Goal: Task Accomplishment & Management: Complete application form

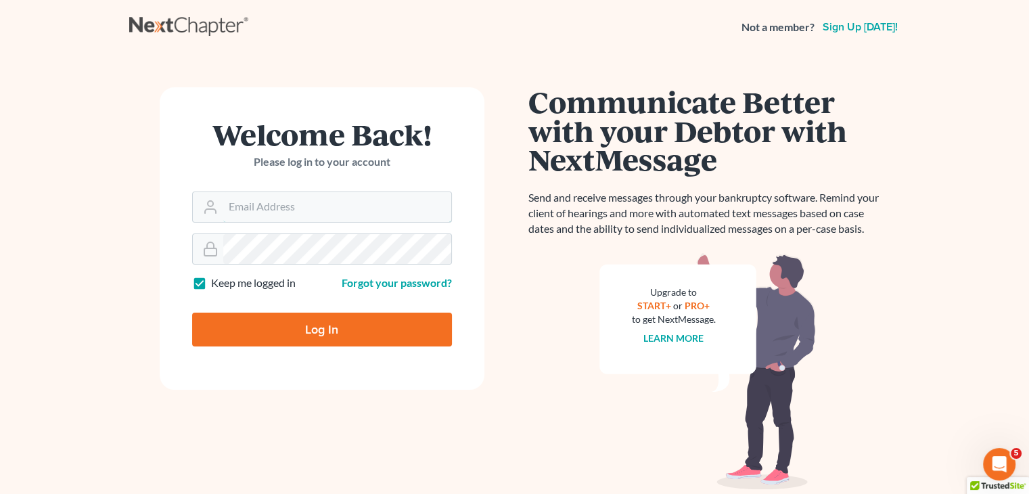
type input "[PERSON_NAME][EMAIL_ADDRESS][DOMAIN_NAME]"
click at [323, 330] on input "Log In" at bounding box center [322, 330] width 260 height 34
type input "Thinking..."
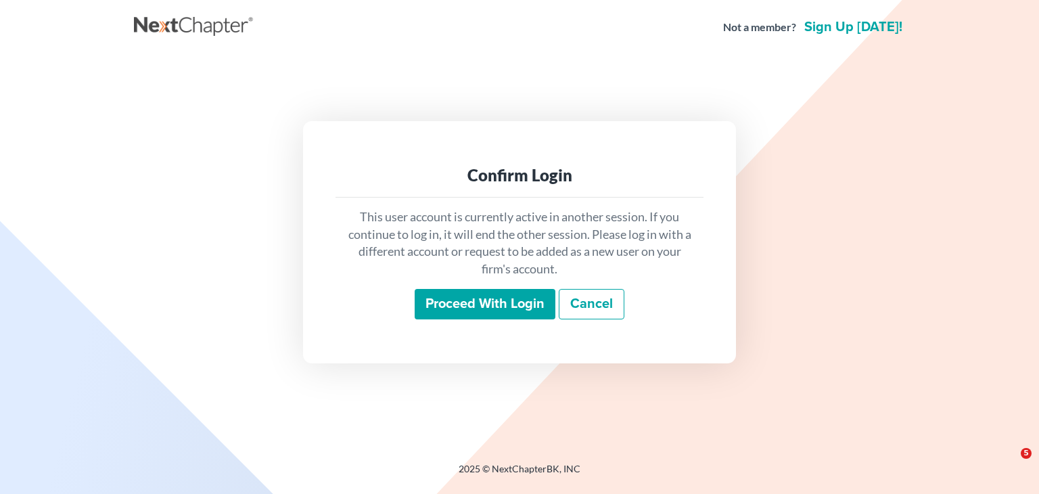
click at [482, 307] on input "Proceed with login" at bounding box center [485, 304] width 141 height 31
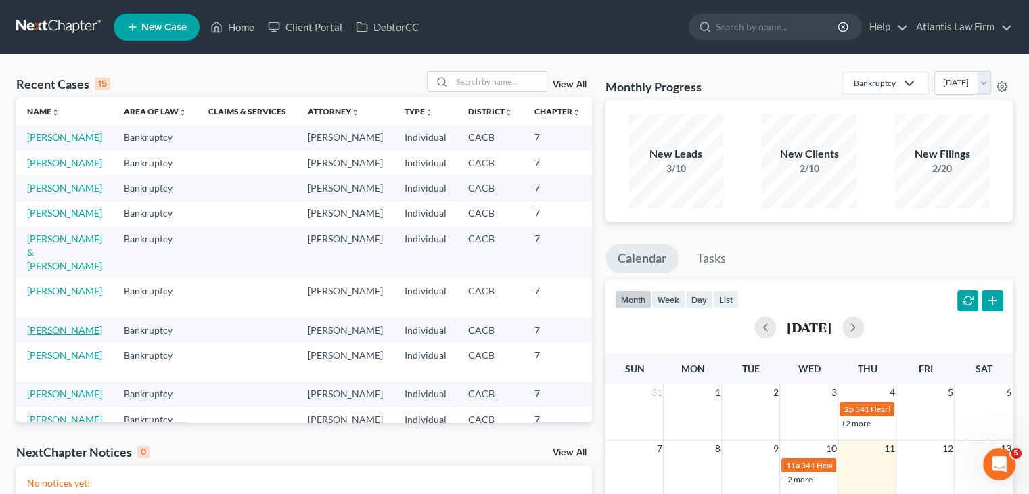
click at [47, 336] on link "[PERSON_NAME]" at bounding box center [64, 330] width 75 height 12
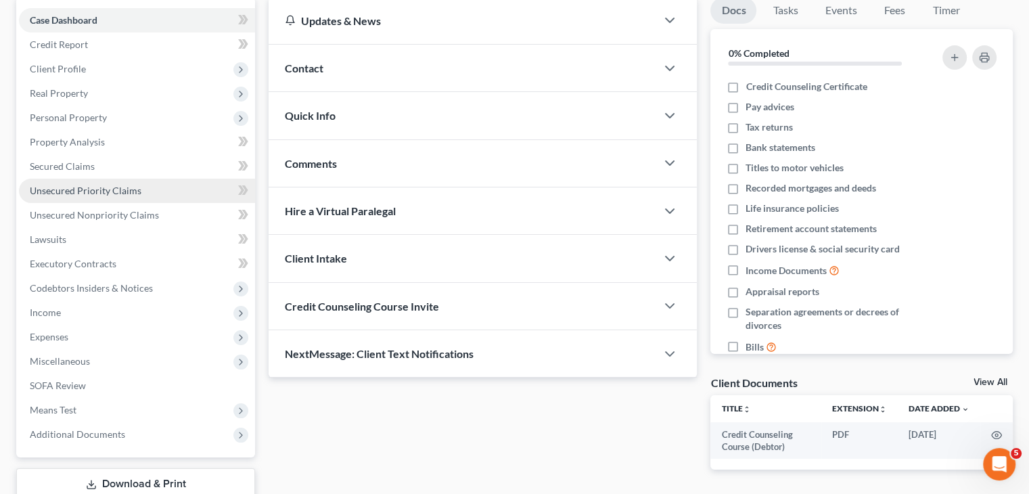
scroll to position [135, 0]
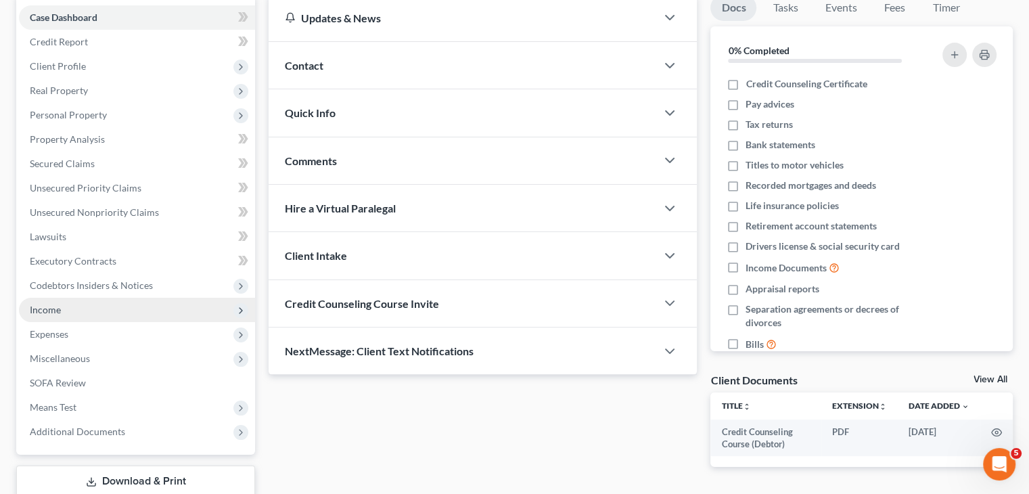
click at [55, 312] on span "Income" at bounding box center [45, 310] width 31 height 12
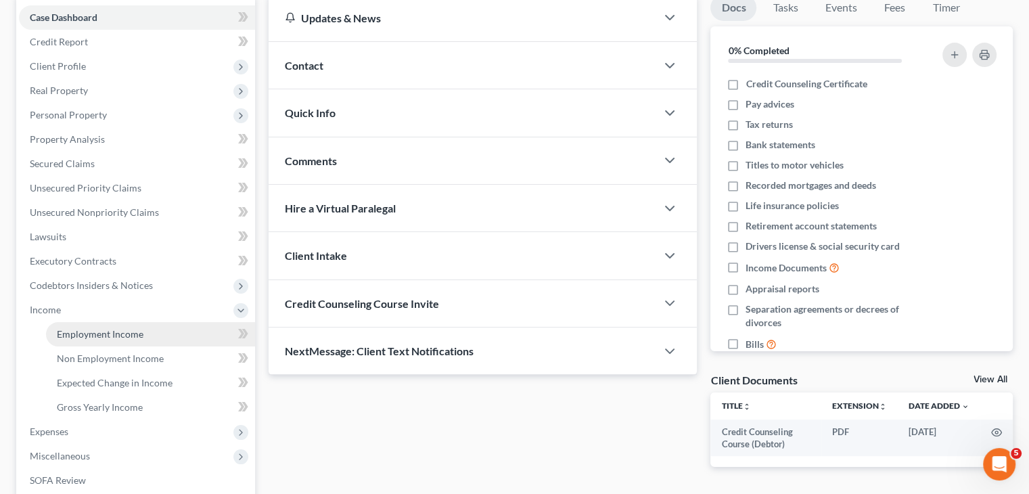
click at [83, 339] on span "Employment Income" at bounding box center [100, 334] width 87 height 12
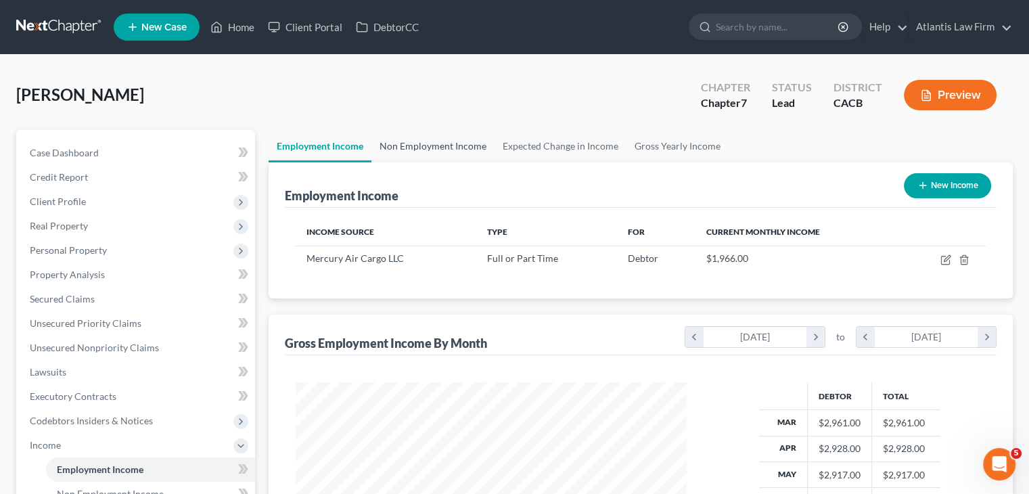
click at [437, 143] on link "Non Employment Income" at bounding box center [433, 146] width 123 height 32
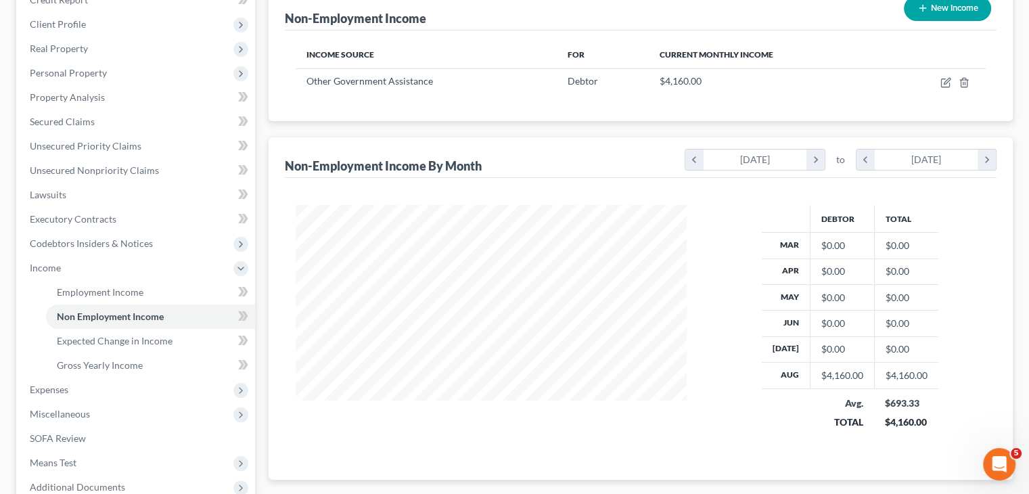
scroll to position [203, 0]
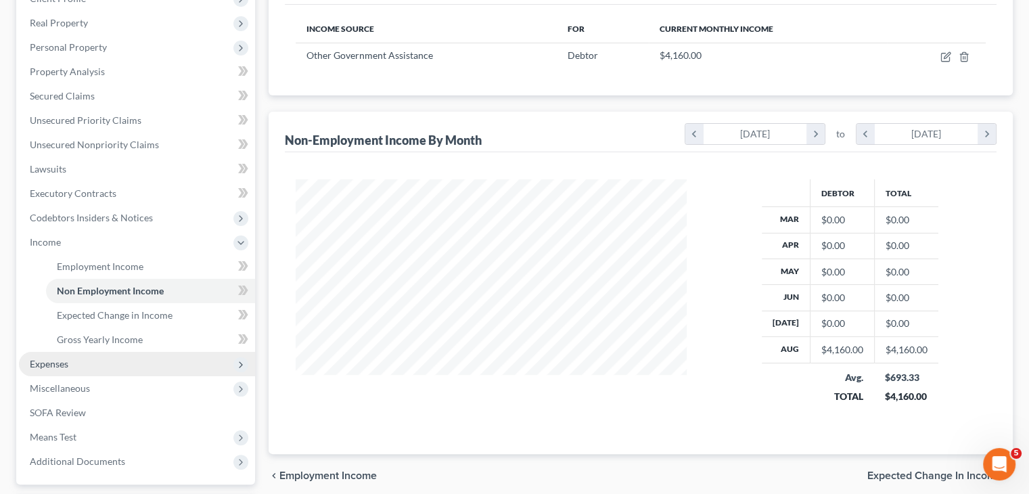
click at [99, 366] on span "Expenses" at bounding box center [137, 364] width 236 height 24
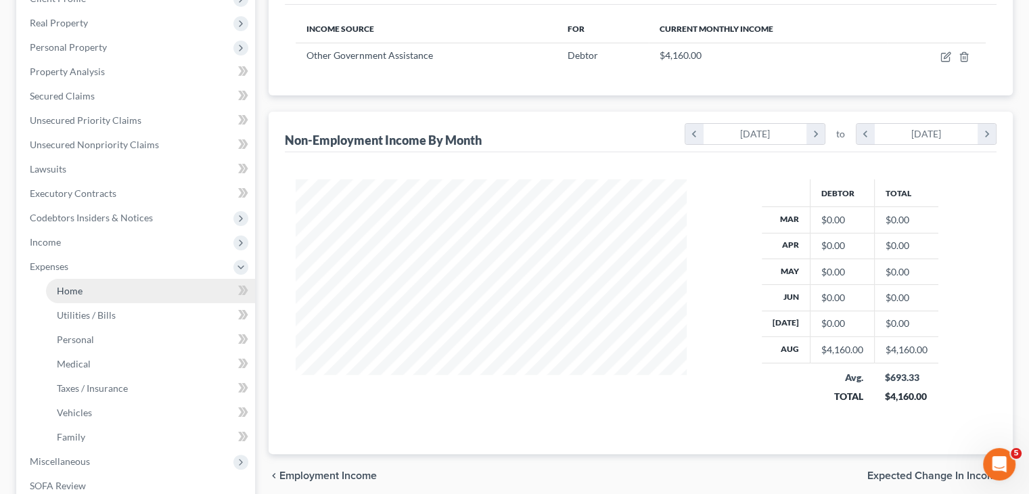
click at [93, 297] on link "Home" at bounding box center [150, 291] width 209 height 24
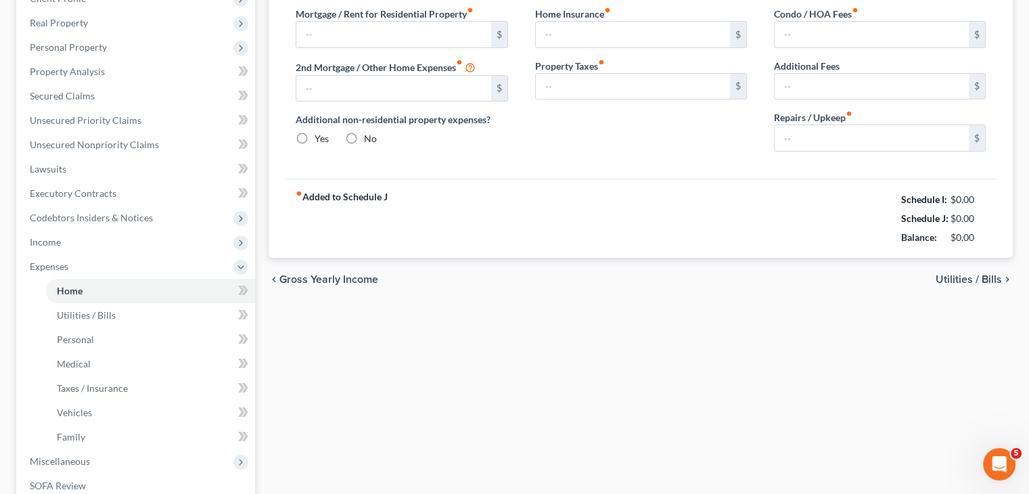
type input "2,050.00"
type input "0.00"
radio input "true"
type input "0.00"
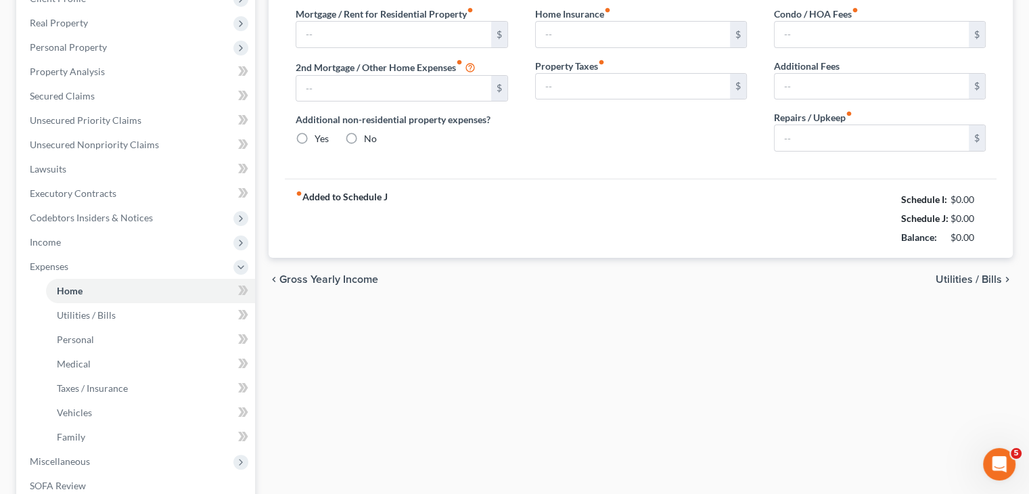
type input "0.00"
type input "20.00"
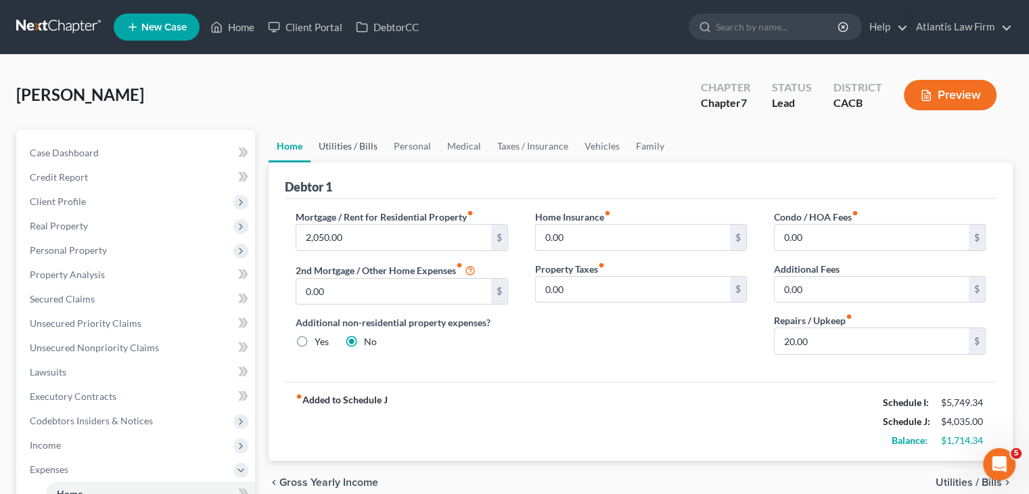
click at [346, 149] on link "Utilities / Bills" at bounding box center [348, 146] width 75 height 32
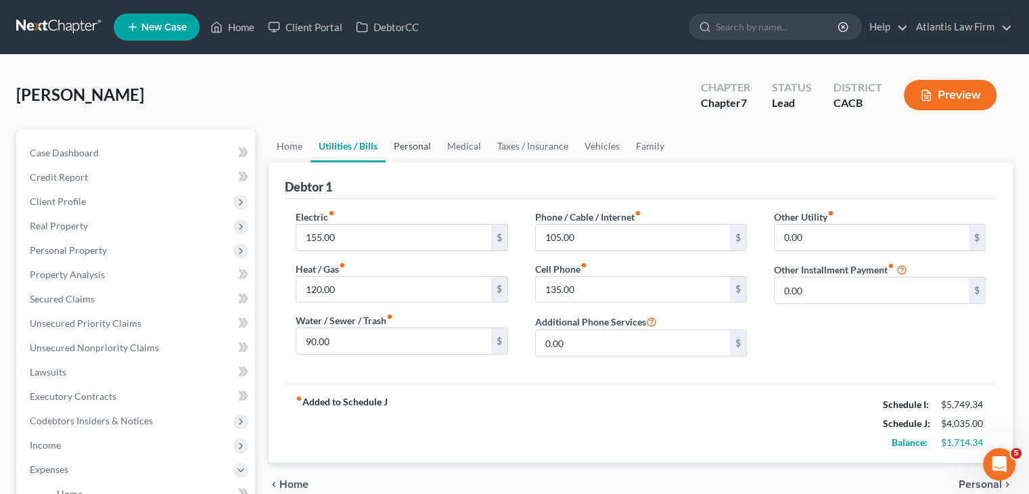
click at [420, 145] on link "Personal" at bounding box center [412, 146] width 53 height 32
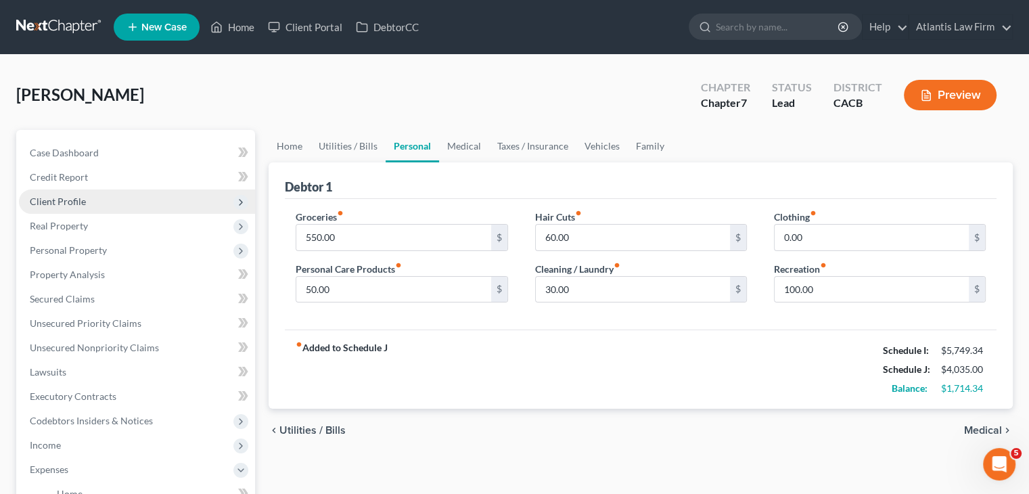
click at [75, 193] on span "Client Profile" at bounding box center [137, 201] width 236 height 24
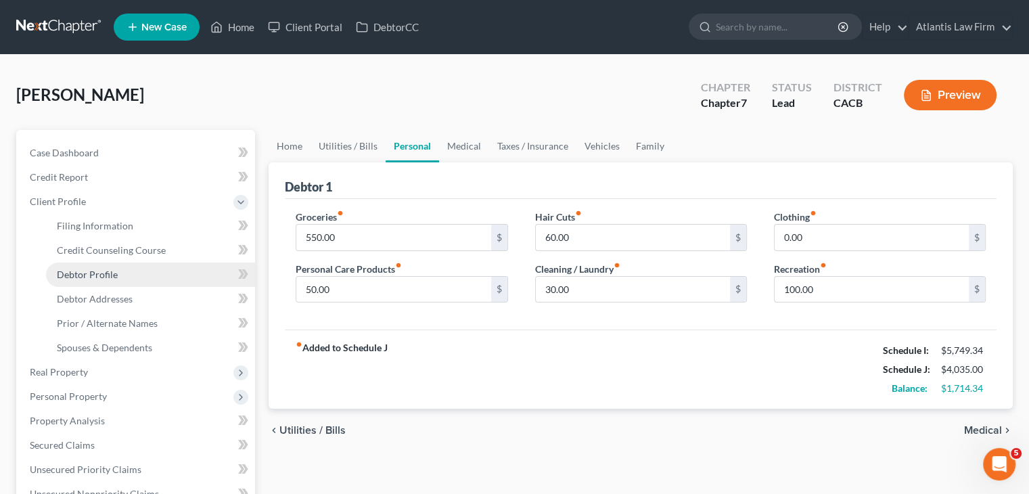
click at [92, 275] on span "Debtor Profile" at bounding box center [87, 275] width 61 height 12
select select "0"
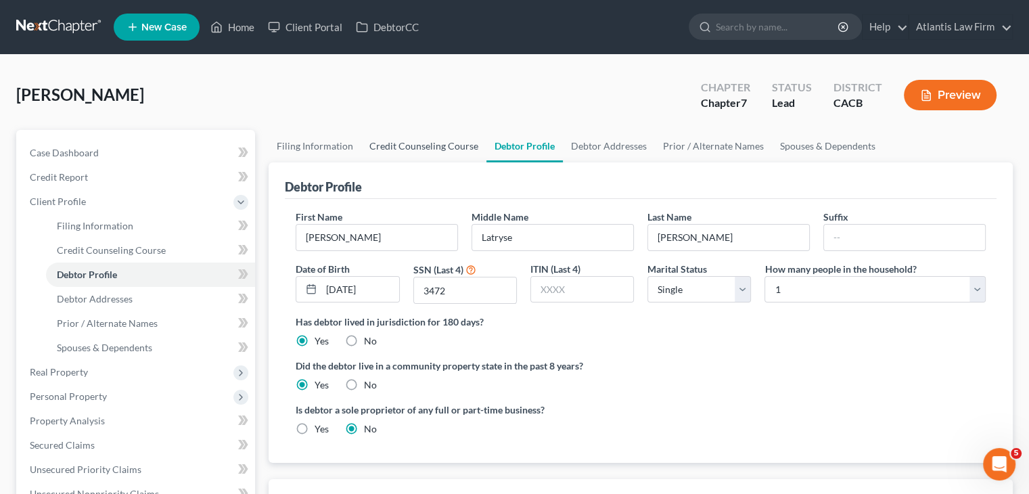
click at [422, 154] on link "Credit Counseling Course" at bounding box center [423, 146] width 125 height 32
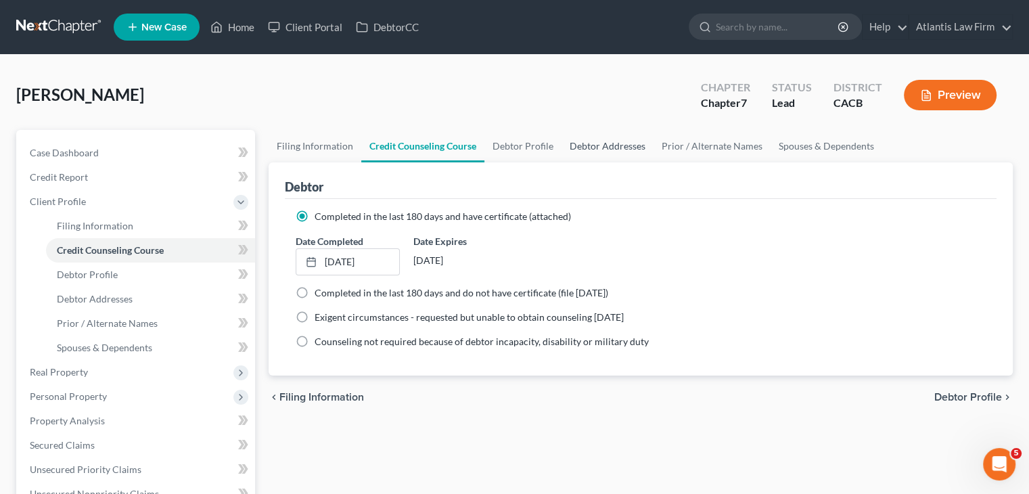
click at [623, 145] on link "Debtor Addresses" at bounding box center [608, 146] width 92 height 32
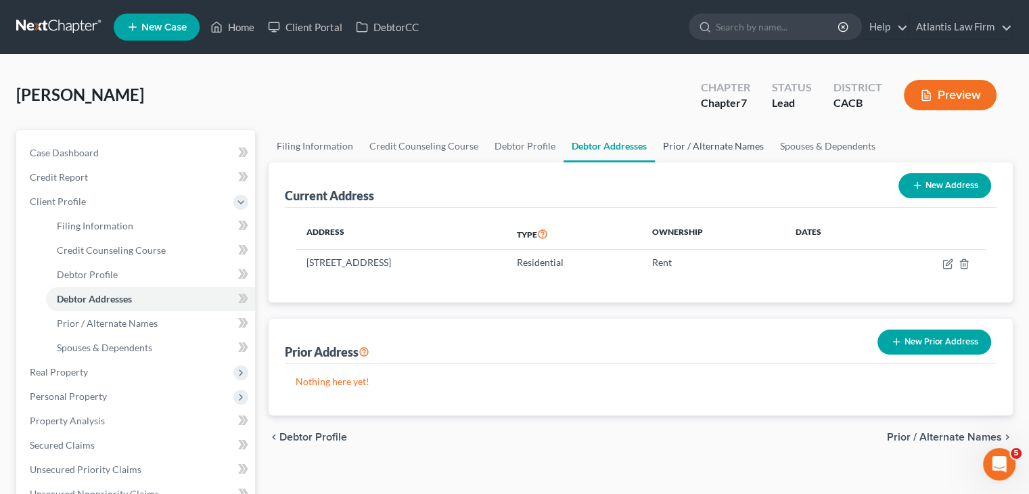
click at [689, 148] on link "Prior / Alternate Names" at bounding box center [713, 146] width 117 height 32
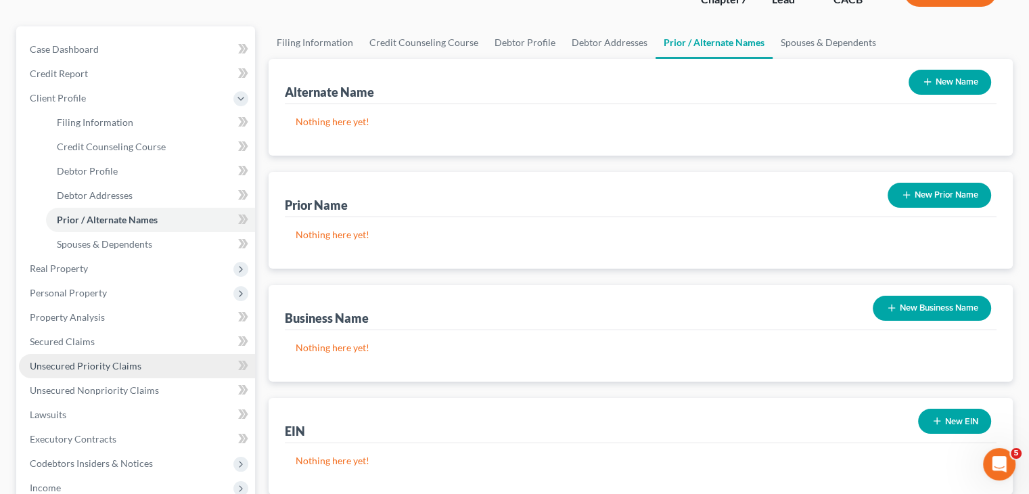
scroll to position [203, 0]
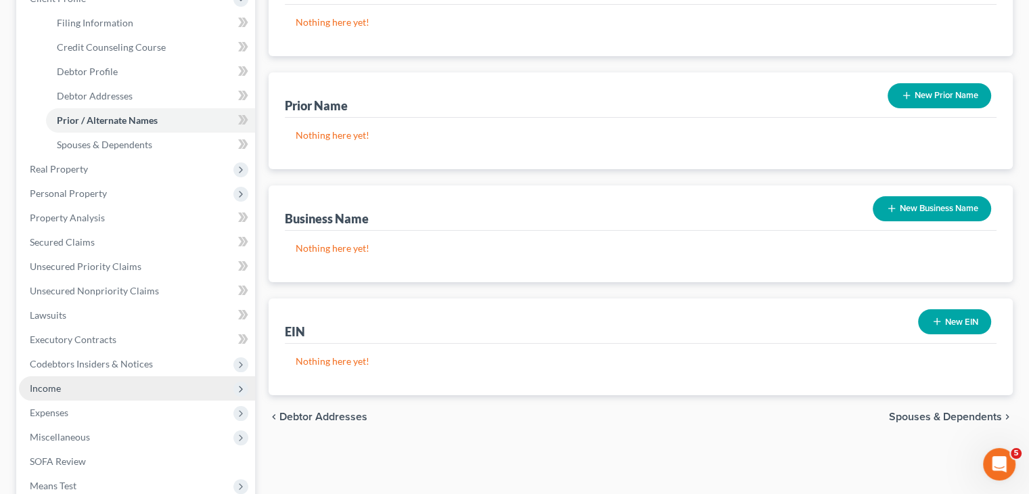
click at [53, 388] on span "Income" at bounding box center [45, 388] width 31 height 12
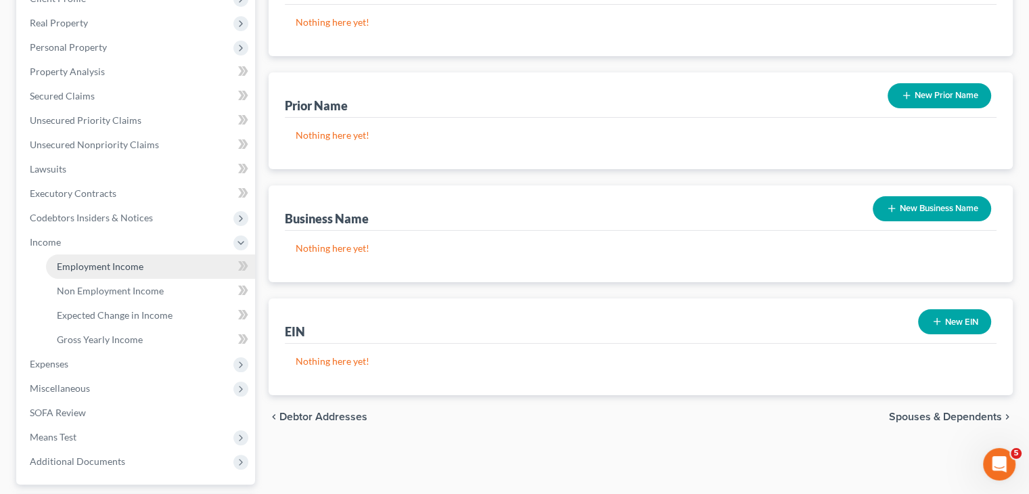
click at [96, 269] on span "Employment Income" at bounding box center [100, 267] width 87 height 12
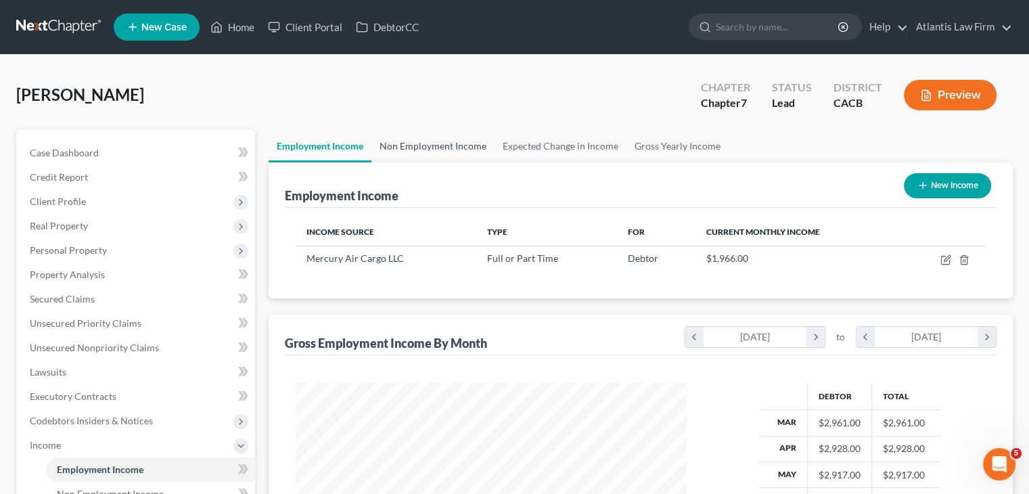
click at [457, 148] on link "Non Employment Income" at bounding box center [433, 146] width 123 height 32
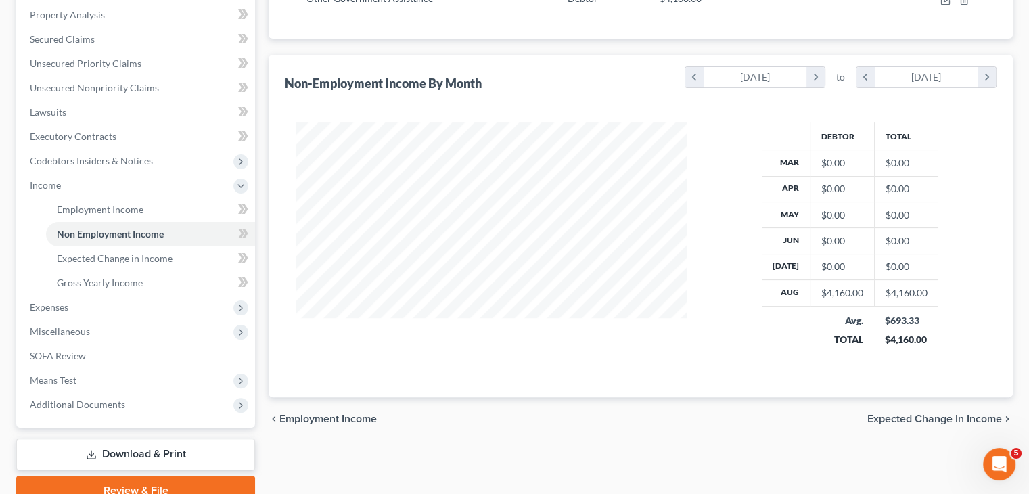
scroll to position [271, 0]
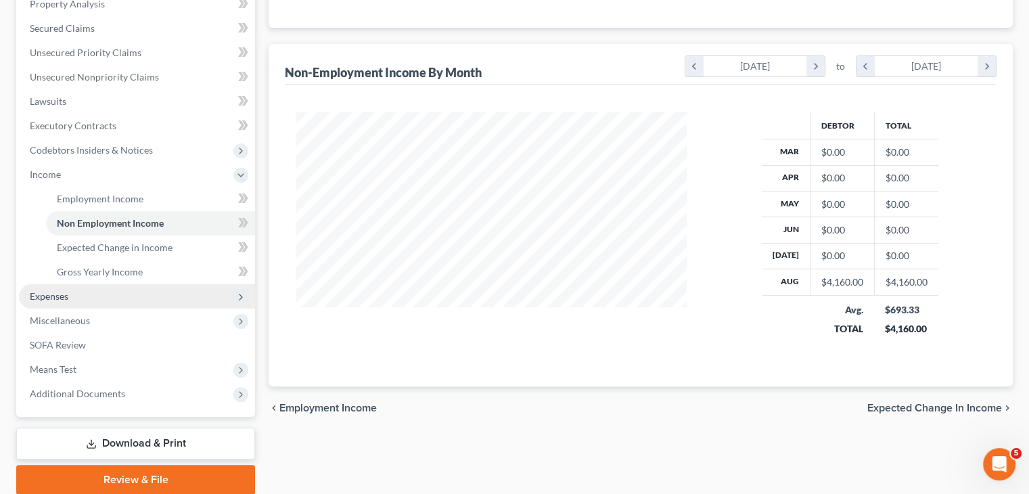
click at [68, 296] on span "Expenses" at bounding box center [49, 296] width 39 height 12
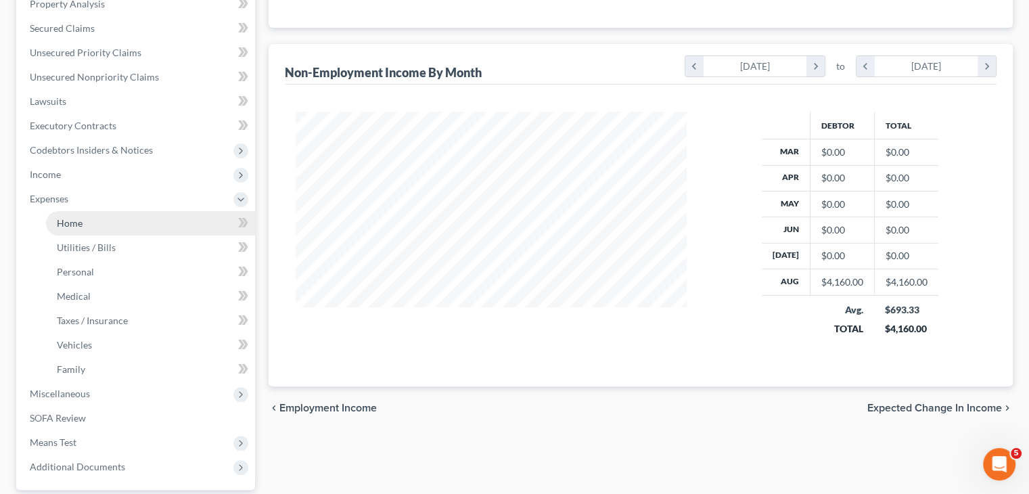
click at [102, 227] on link "Home" at bounding box center [150, 223] width 209 height 24
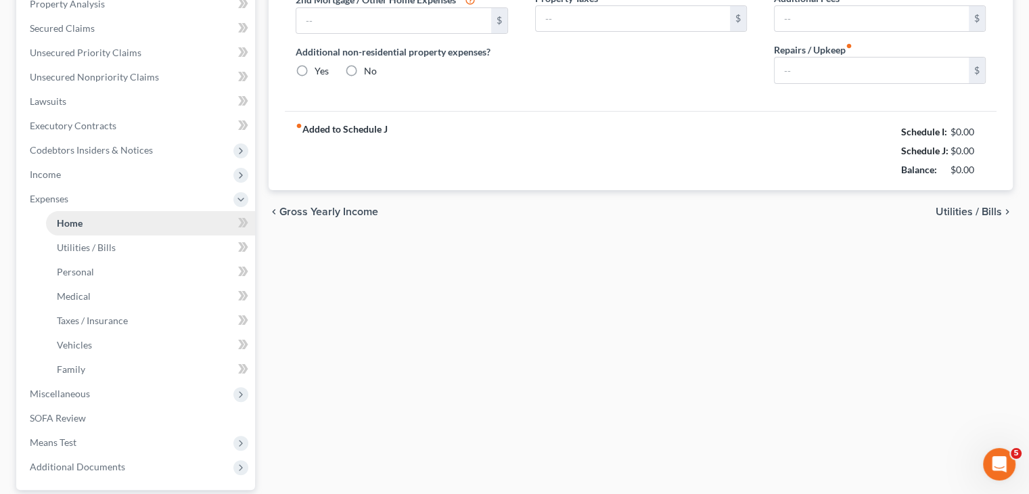
scroll to position [106, 0]
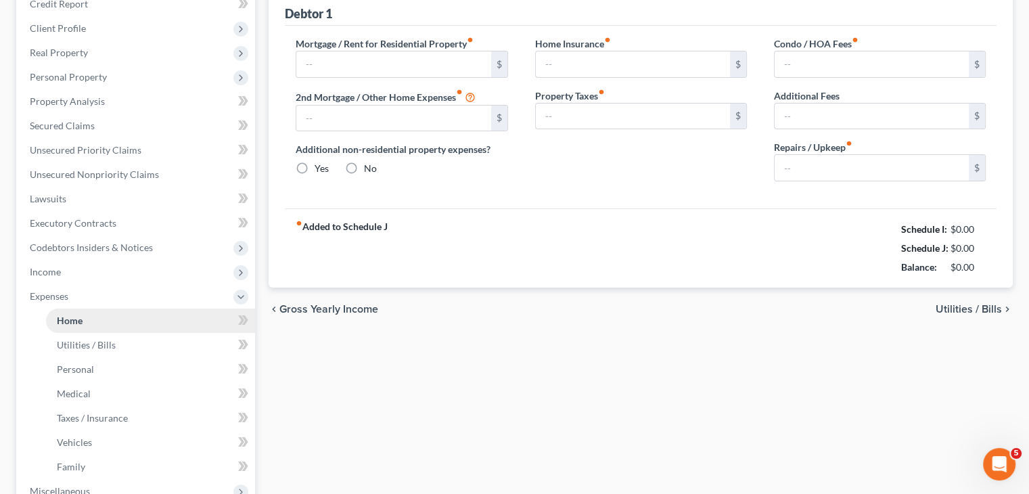
type input "2,050.00"
type input "0.00"
radio input "true"
type input "0.00"
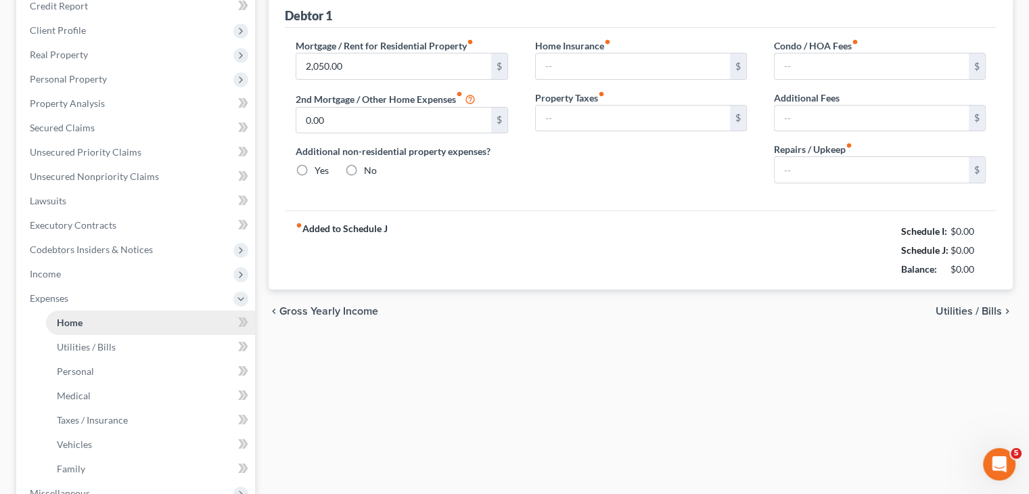
type input "0.00"
type input "20.00"
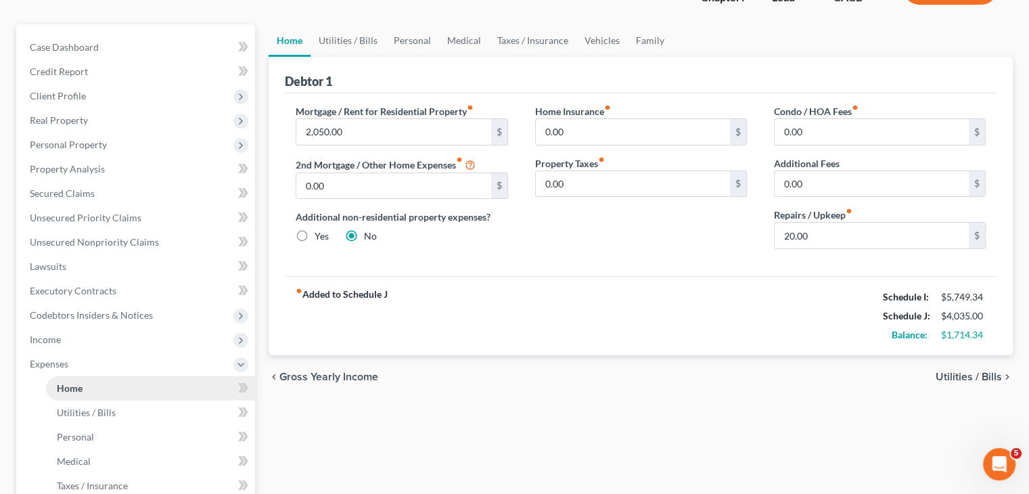
scroll to position [0, 0]
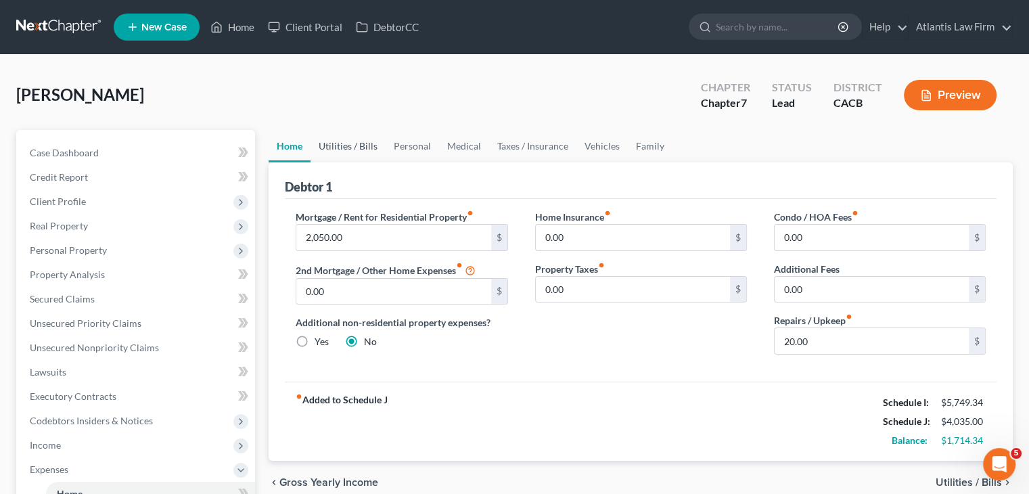
click at [361, 155] on link "Utilities / Bills" at bounding box center [348, 146] width 75 height 32
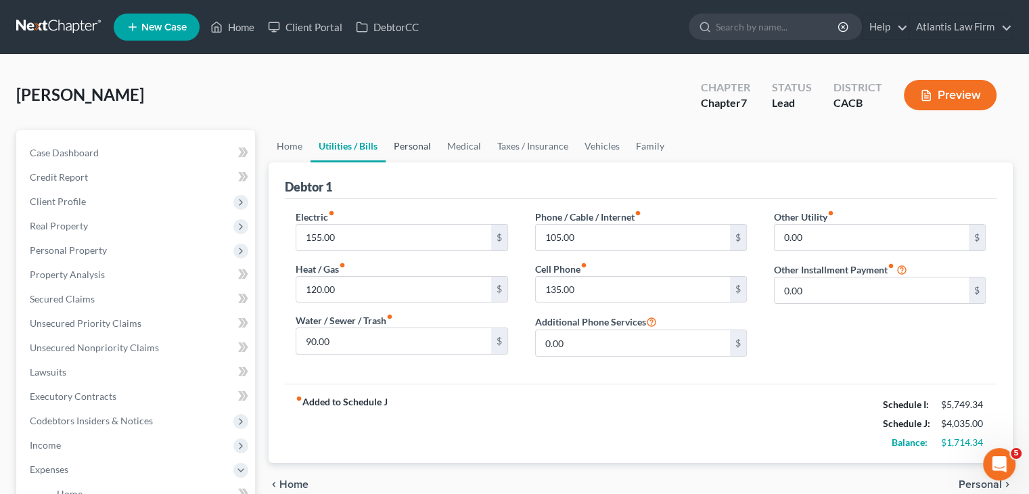
click at [422, 141] on link "Personal" at bounding box center [412, 146] width 53 height 32
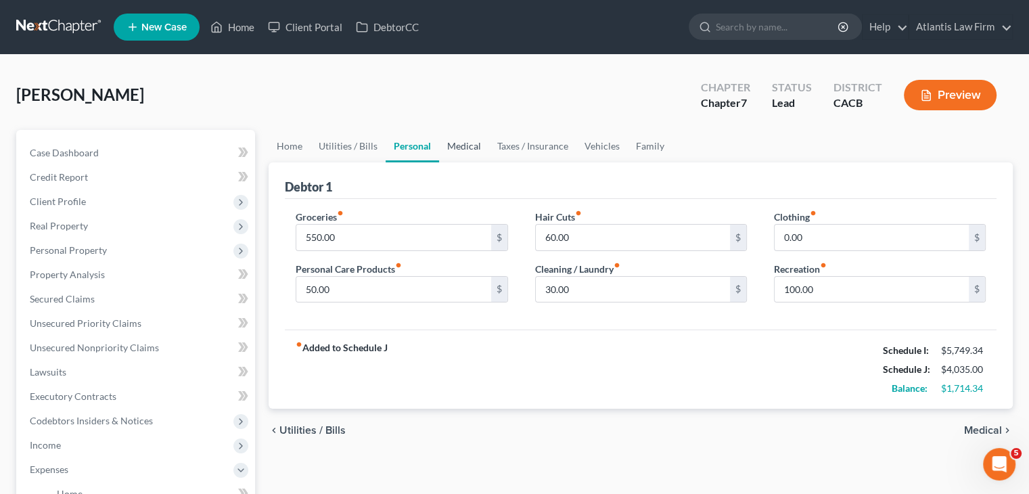
click at [447, 145] on link "Medical" at bounding box center [464, 146] width 50 height 32
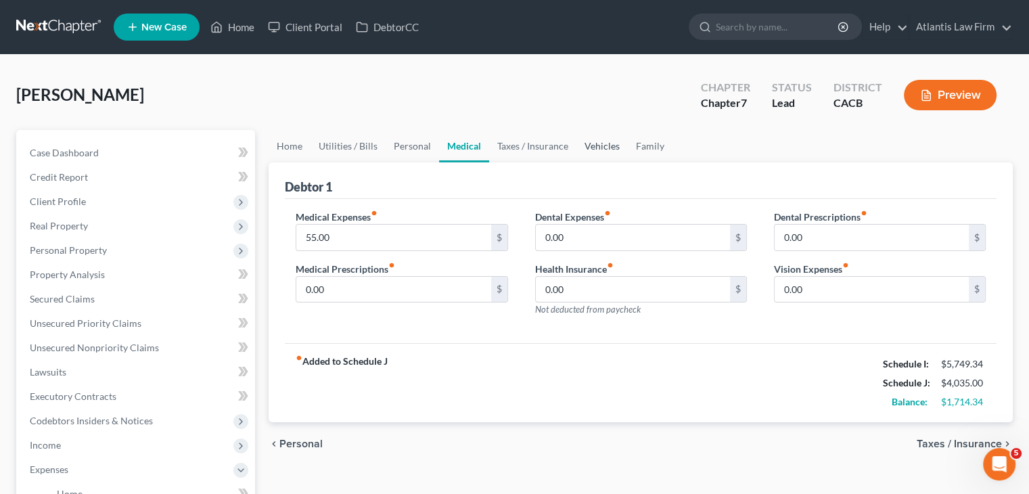
click at [593, 146] on link "Vehicles" at bounding box center [602, 146] width 51 height 32
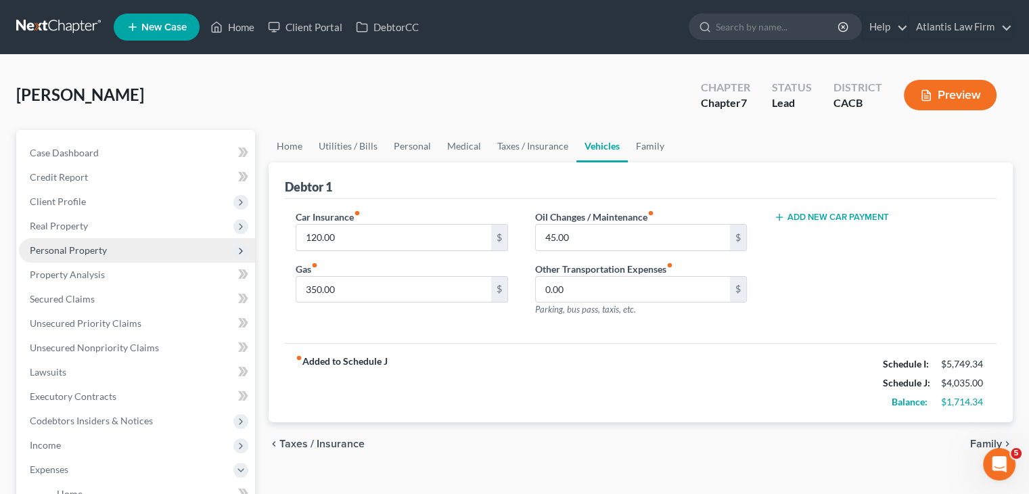
click at [84, 252] on span "Personal Property" at bounding box center [68, 250] width 77 height 12
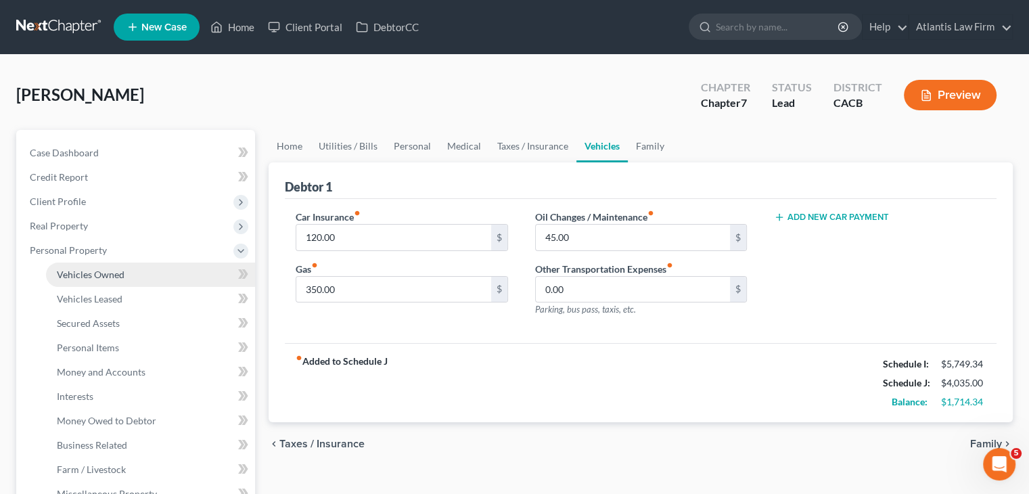
click at [106, 276] on span "Vehicles Owned" at bounding box center [91, 275] width 68 height 12
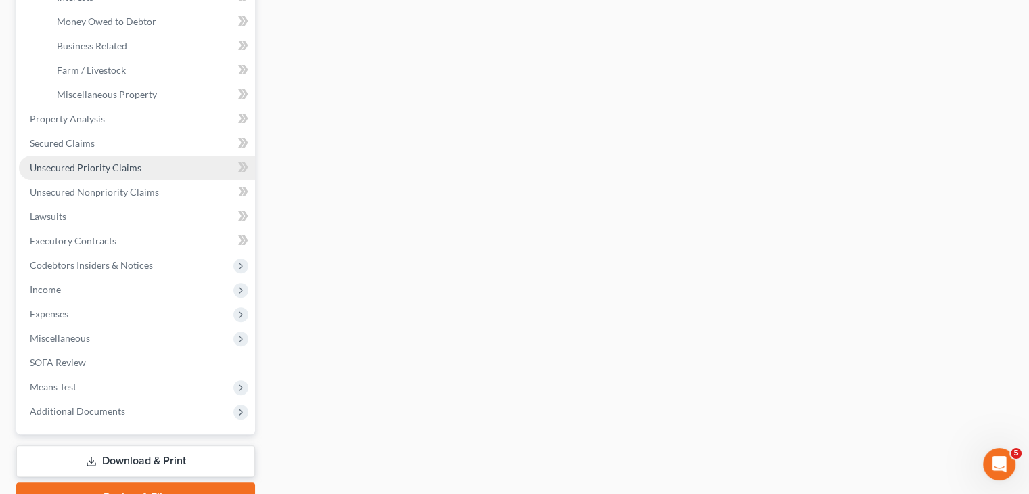
scroll to position [406, 0]
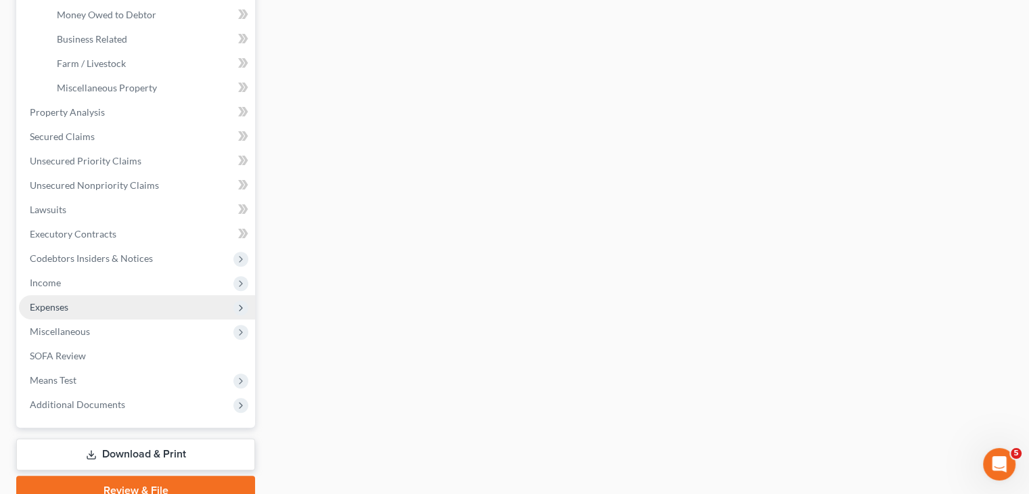
click at [65, 305] on span "Expenses" at bounding box center [49, 307] width 39 height 12
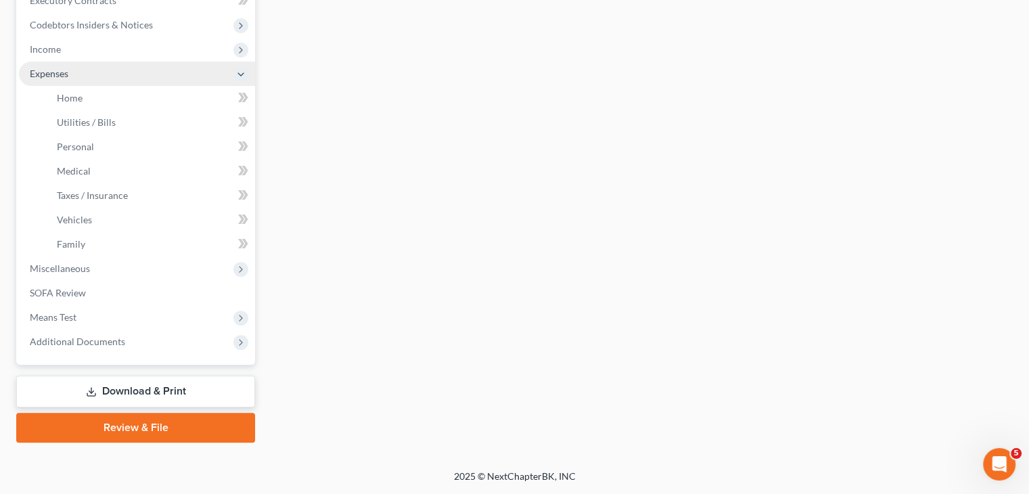
scroll to position [395, 0]
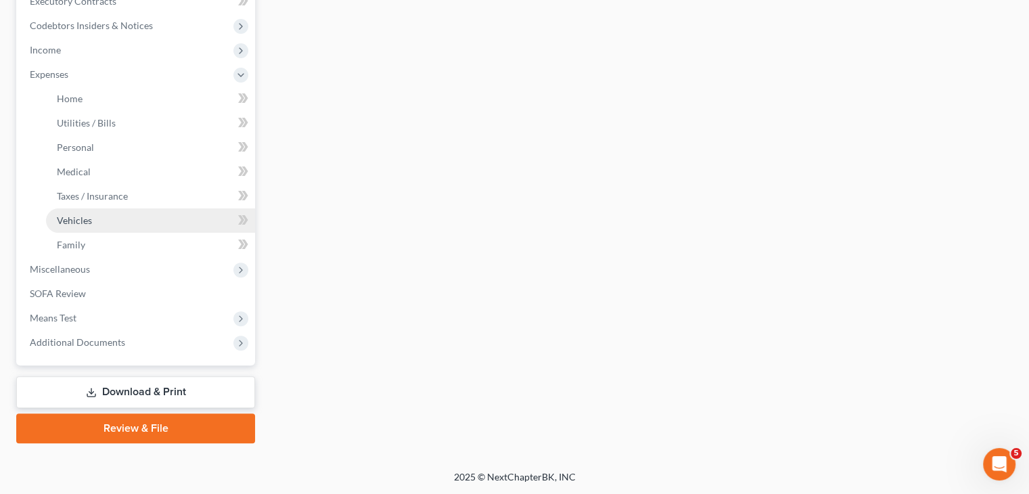
click at [70, 227] on link "Vehicles" at bounding box center [150, 220] width 209 height 24
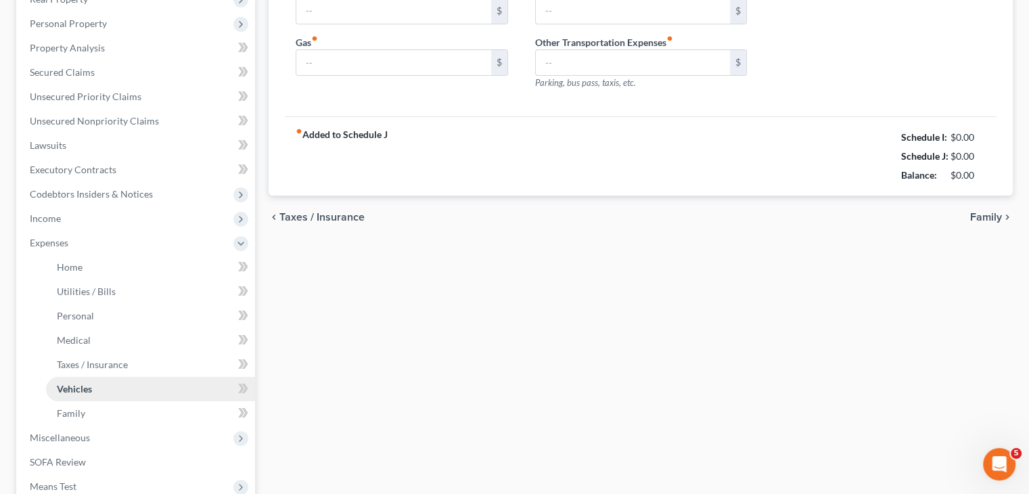
type input "120.00"
type input "350.00"
type input "45.00"
type input "0.00"
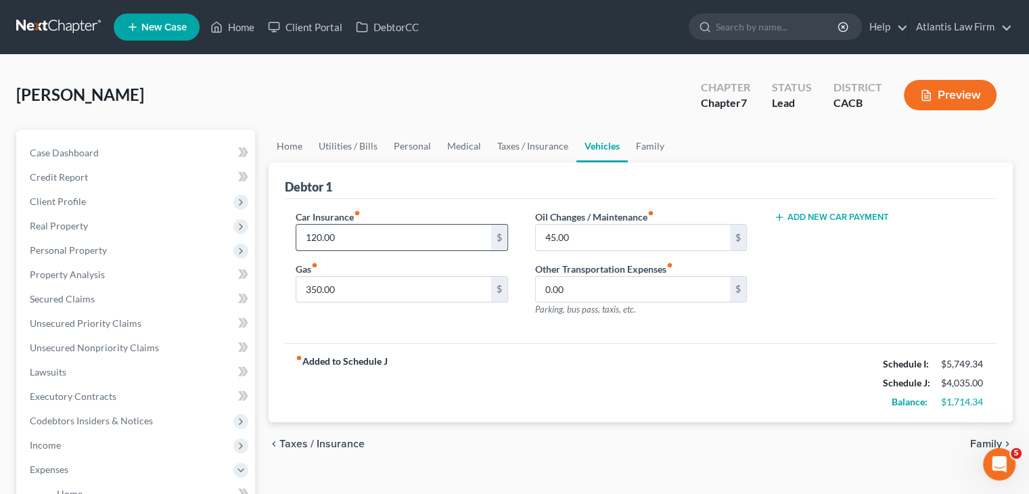
click at [371, 240] on input "120.00" at bounding box center [393, 238] width 194 height 26
click at [839, 315] on div "Add New Car Payment" at bounding box center [880, 269] width 239 height 118
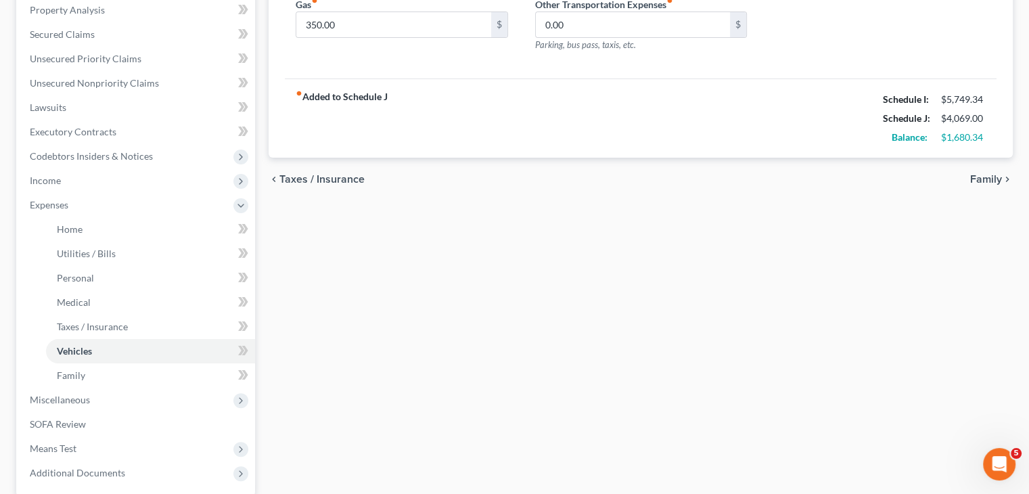
scroll to position [395, 0]
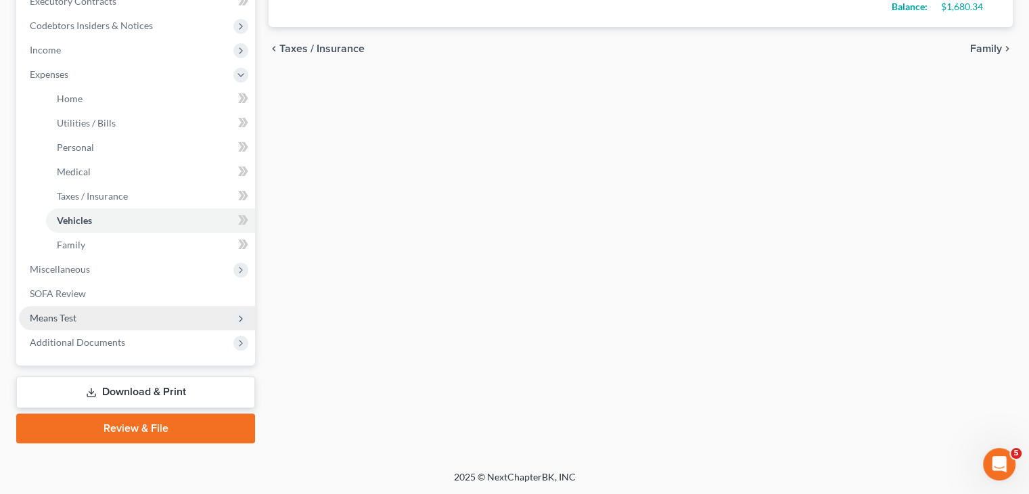
click at [71, 319] on span "Means Test" at bounding box center [53, 318] width 47 height 12
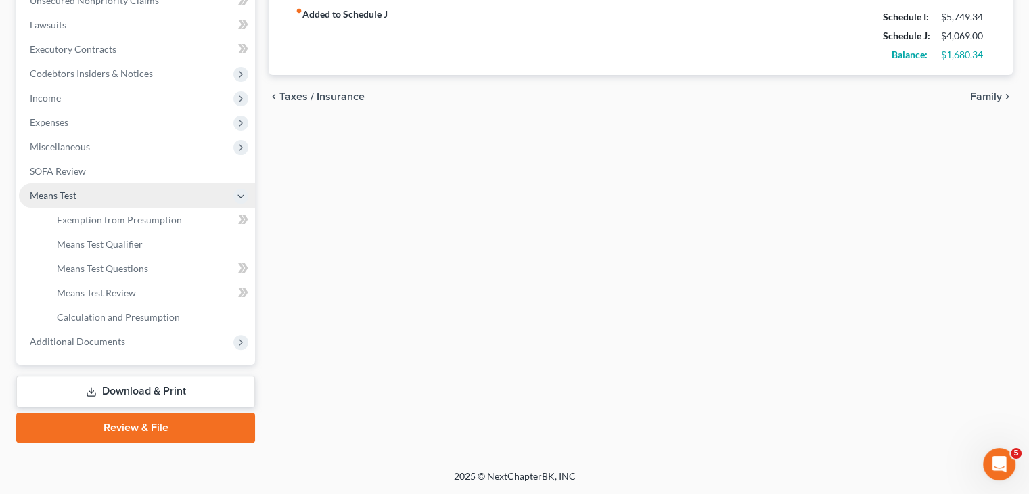
scroll to position [346, 0]
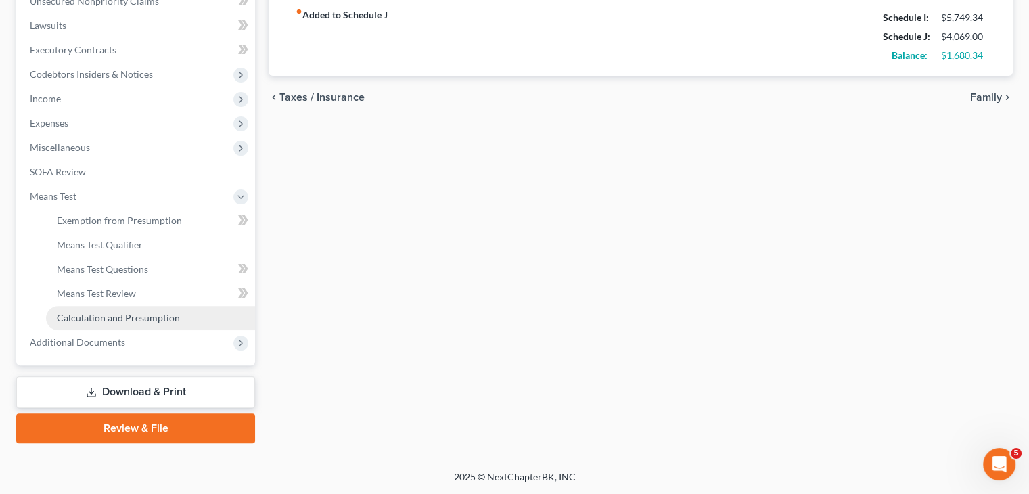
click at [112, 318] on span "Calculation and Presumption" at bounding box center [118, 318] width 123 height 12
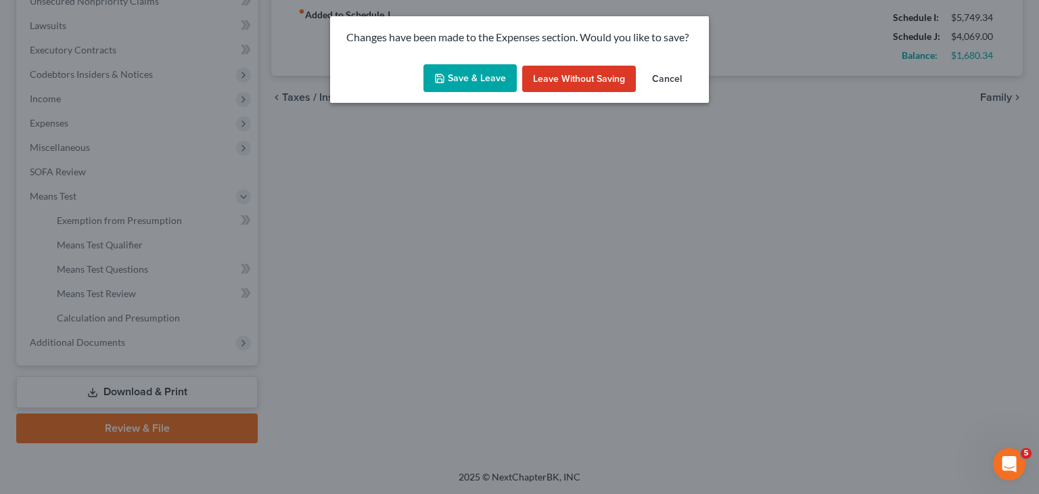
click at [484, 78] on button "Save & Leave" at bounding box center [470, 78] width 93 height 28
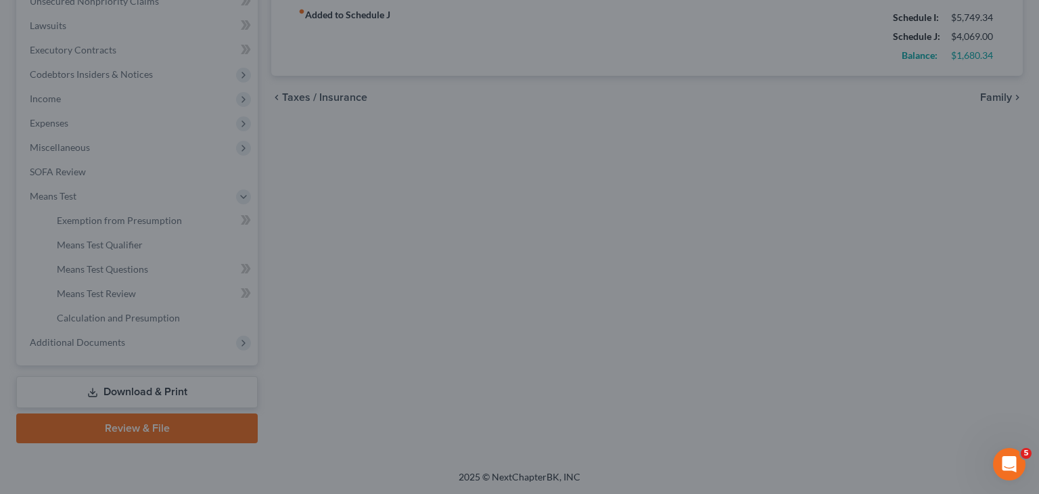
type input "154.00"
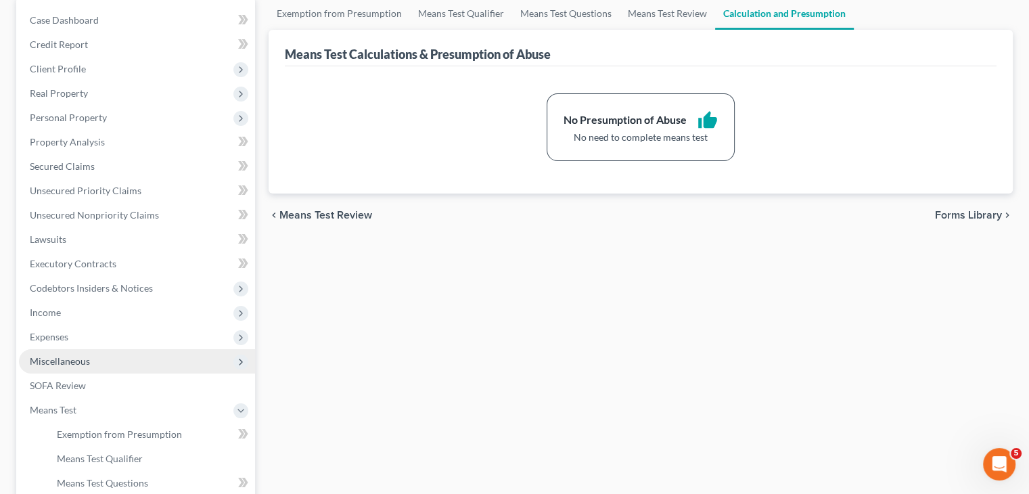
scroll to position [135, 0]
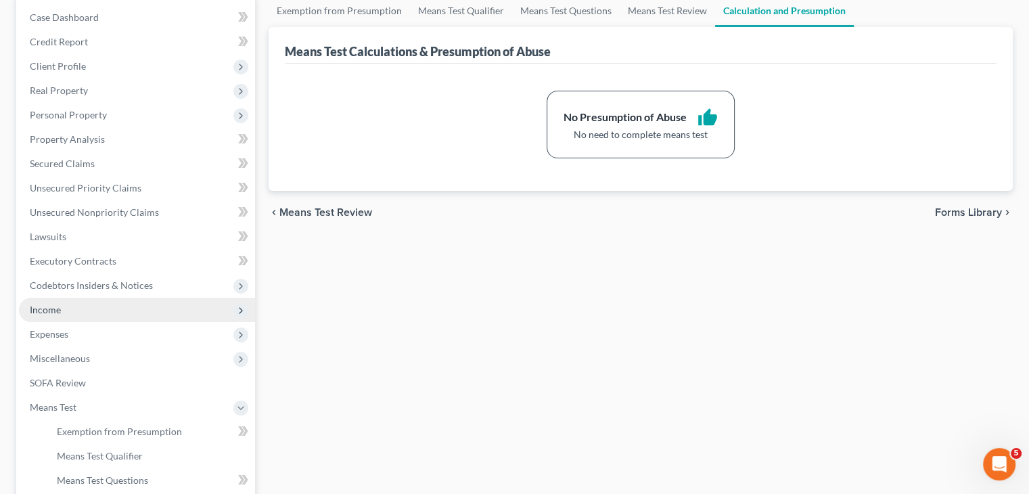
click at [70, 310] on span "Income" at bounding box center [137, 310] width 236 height 24
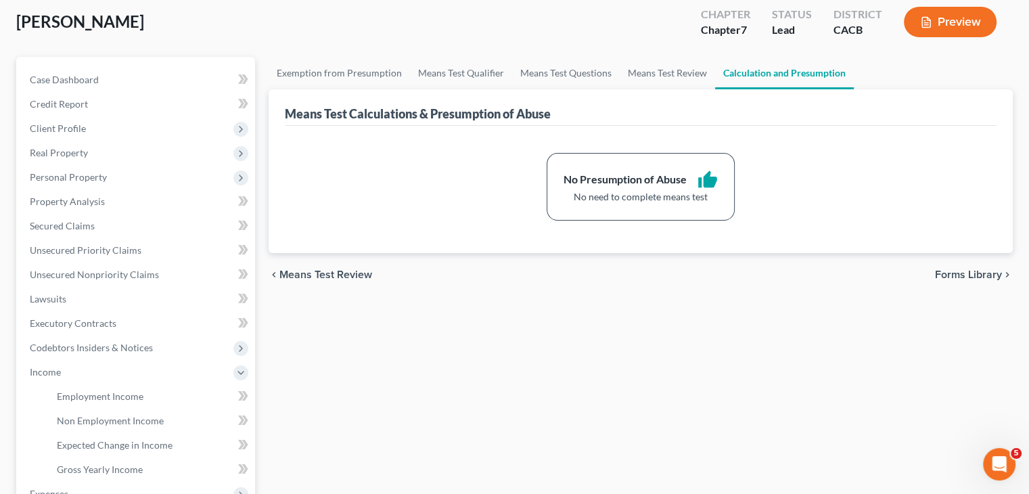
scroll to position [203, 0]
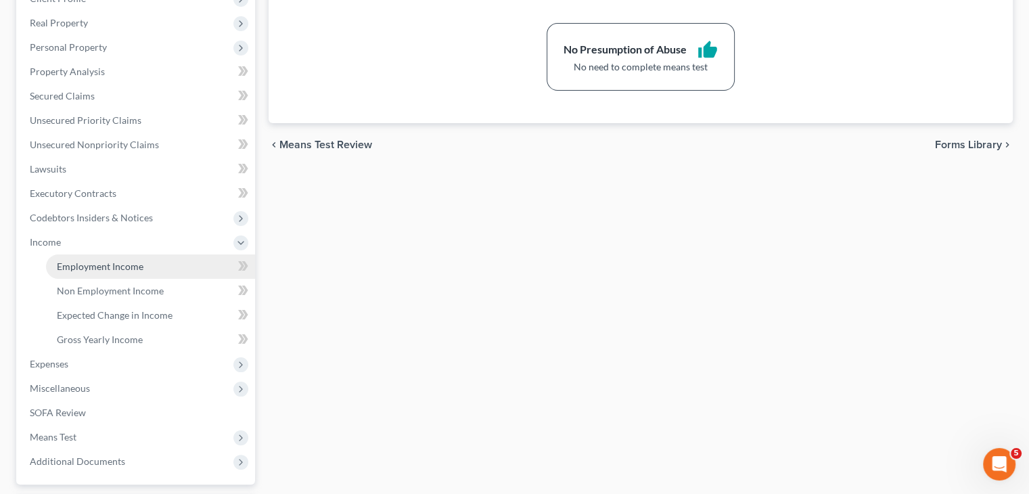
click at [79, 263] on span "Employment Income" at bounding box center [100, 267] width 87 height 12
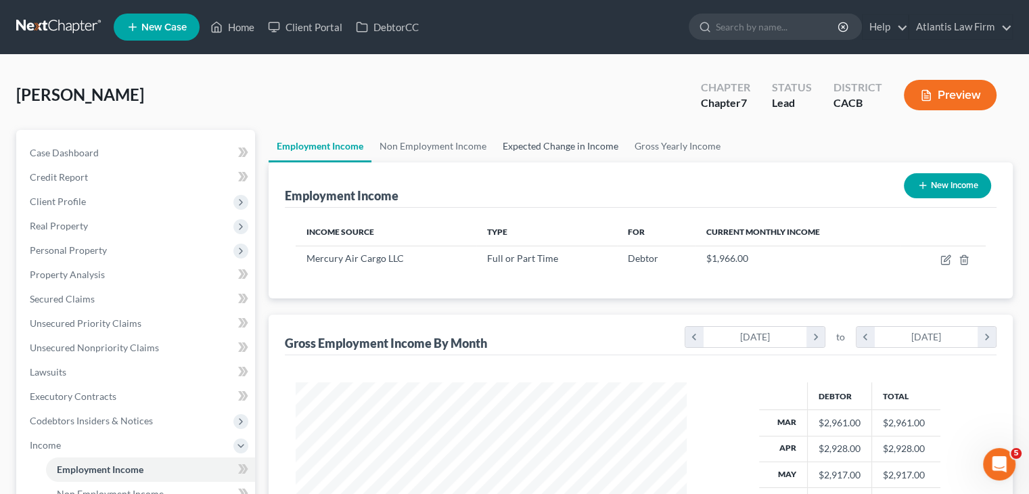
click at [526, 141] on link "Expected Change in Income" at bounding box center [561, 146] width 132 height 32
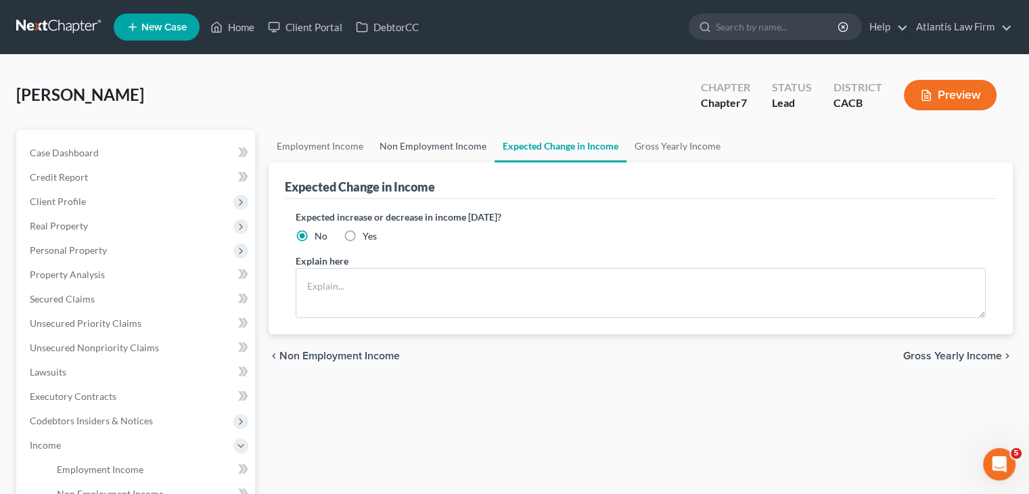
click at [457, 142] on link "Non Employment Income" at bounding box center [433, 146] width 123 height 32
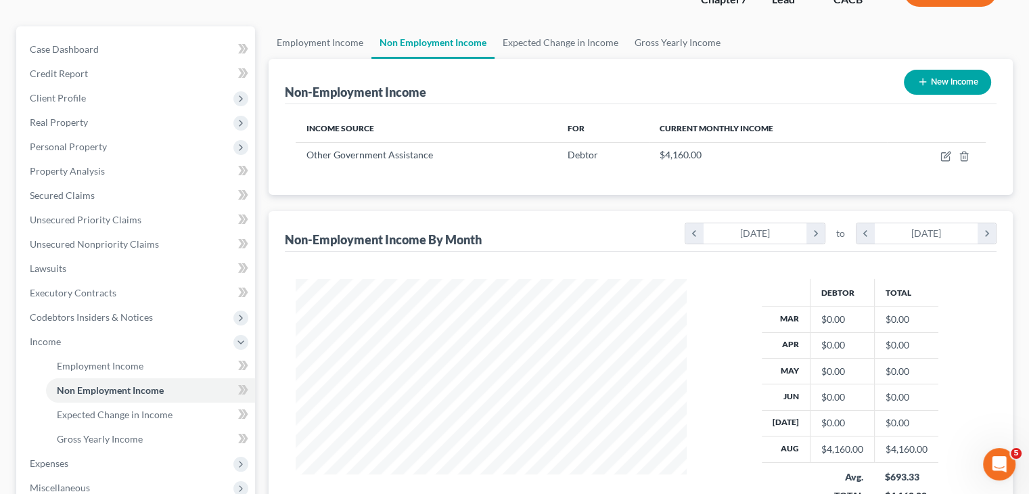
scroll to position [68, 0]
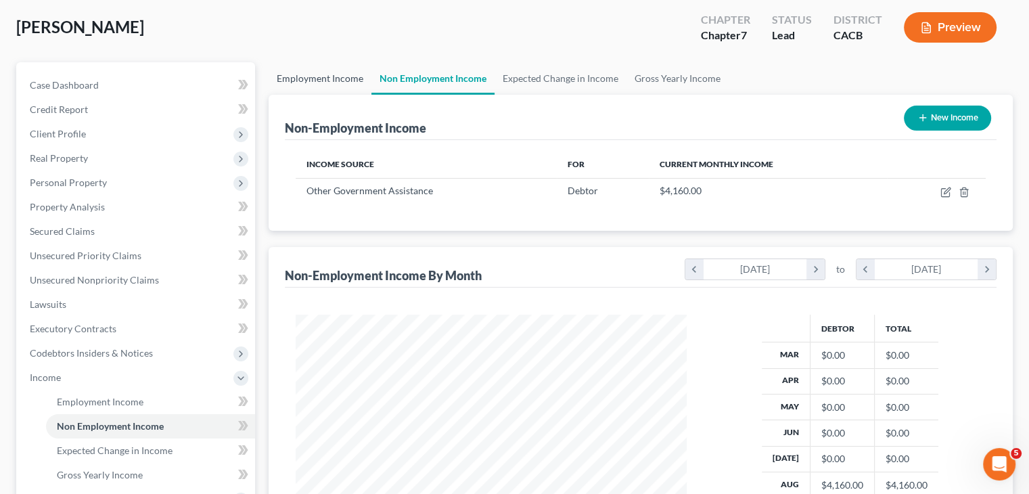
click at [322, 79] on link "Employment Income" at bounding box center [320, 78] width 103 height 32
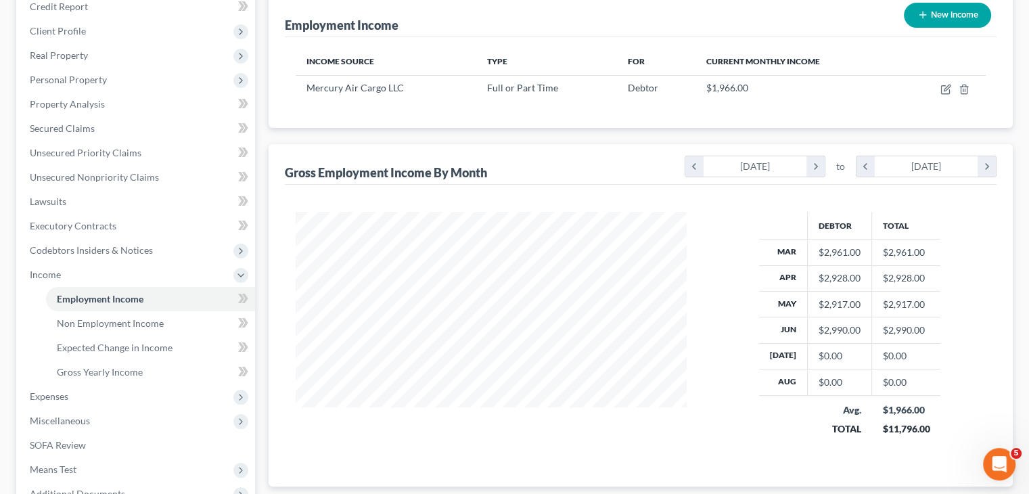
scroll to position [322, 0]
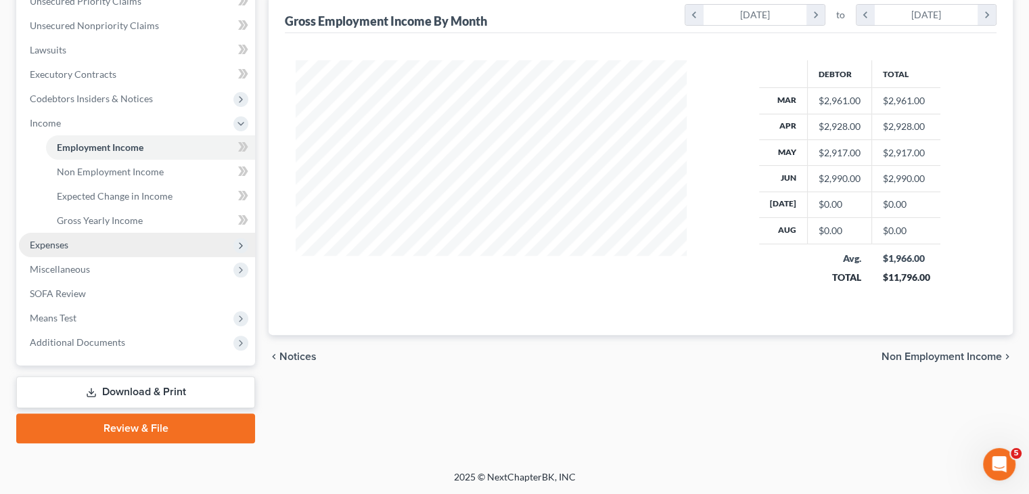
click at [50, 244] on span "Expenses" at bounding box center [49, 245] width 39 height 12
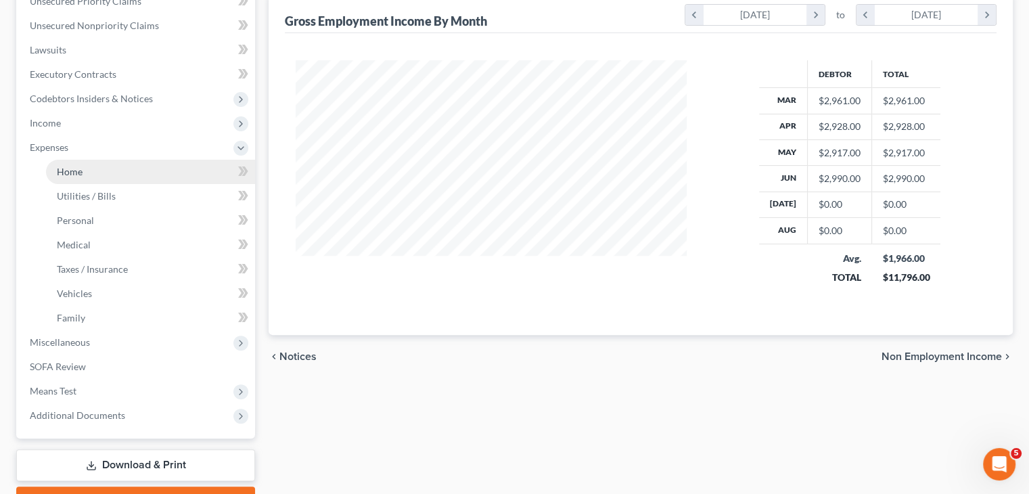
click at [84, 171] on link "Home" at bounding box center [150, 172] width 209 height 24
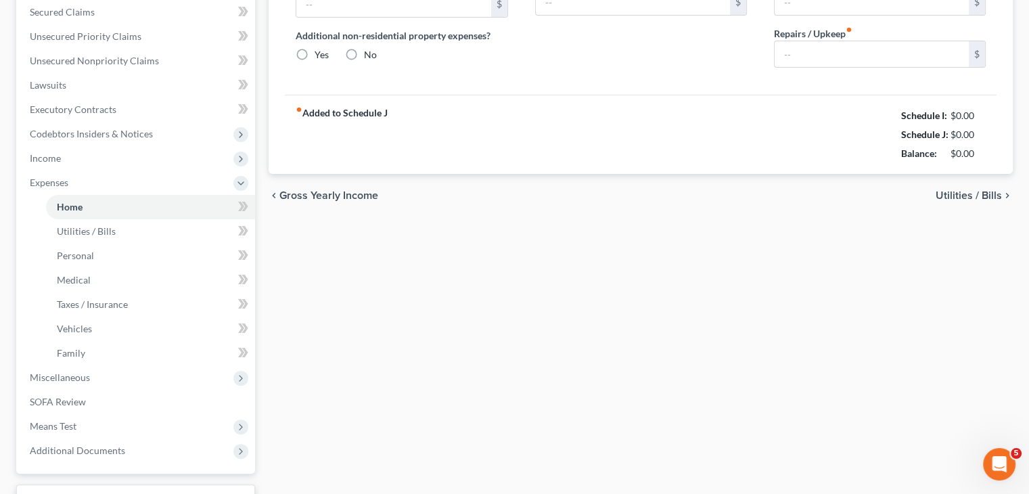
type input "2,050.00"
type input "0.00"
radio input "true"
type input "0.00"
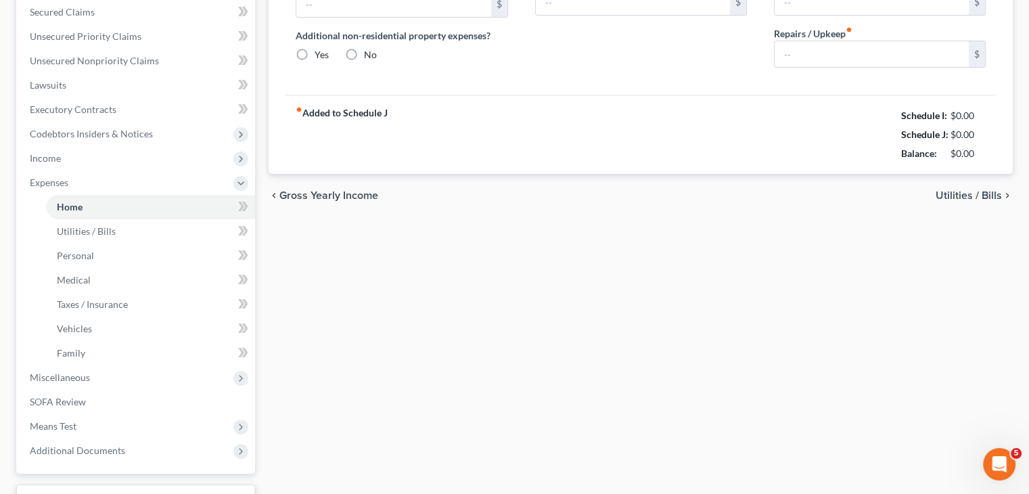
type input "0.00"
type input "20.00"
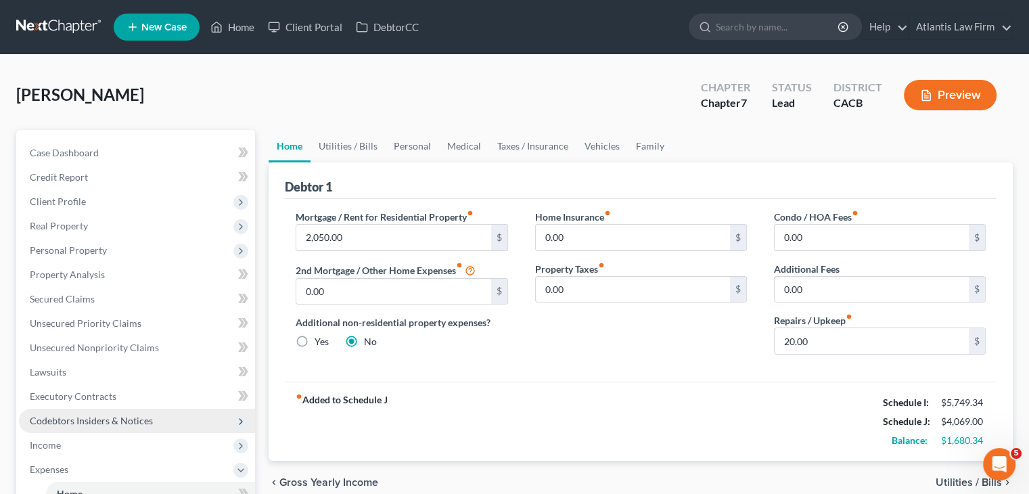
scroll to position [203, 0]
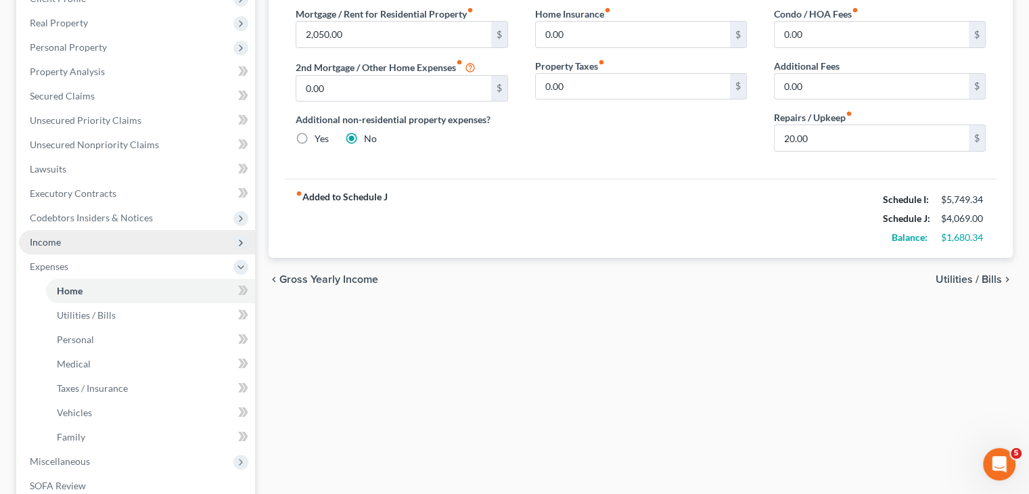
click at [53, 244] on span "Income" at bounding box center [45, 242] width 31 height 12
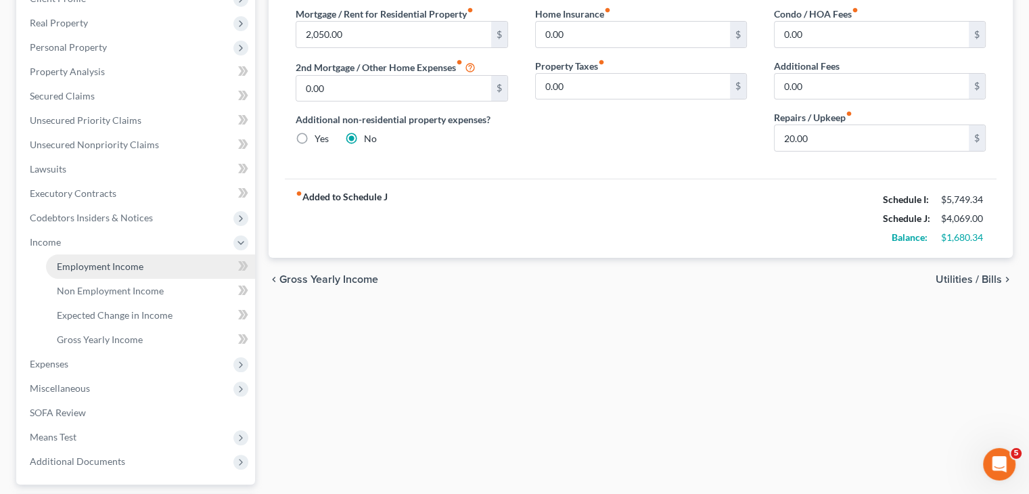
click at [76, 271] on span "Employment Income" at bounding box center [100, 267] width 87 height 12
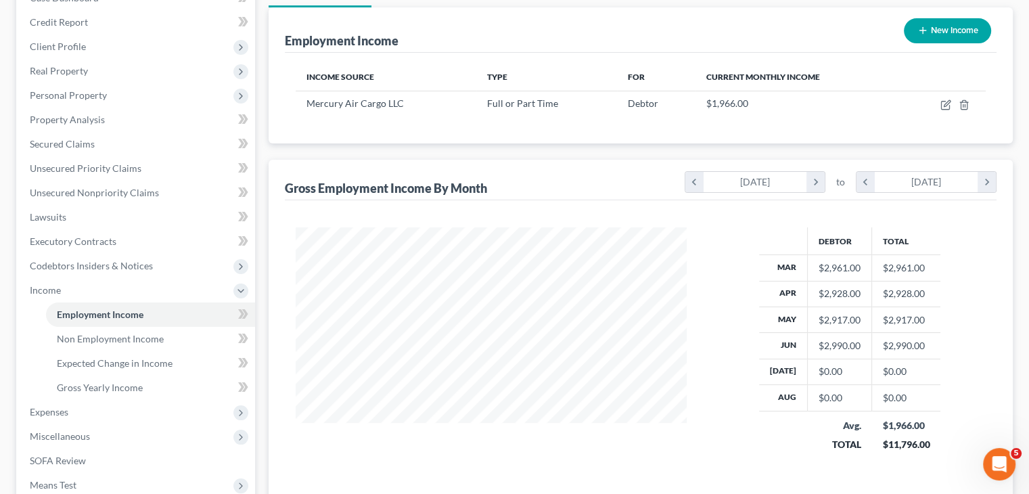
scroll to position [119, 0]
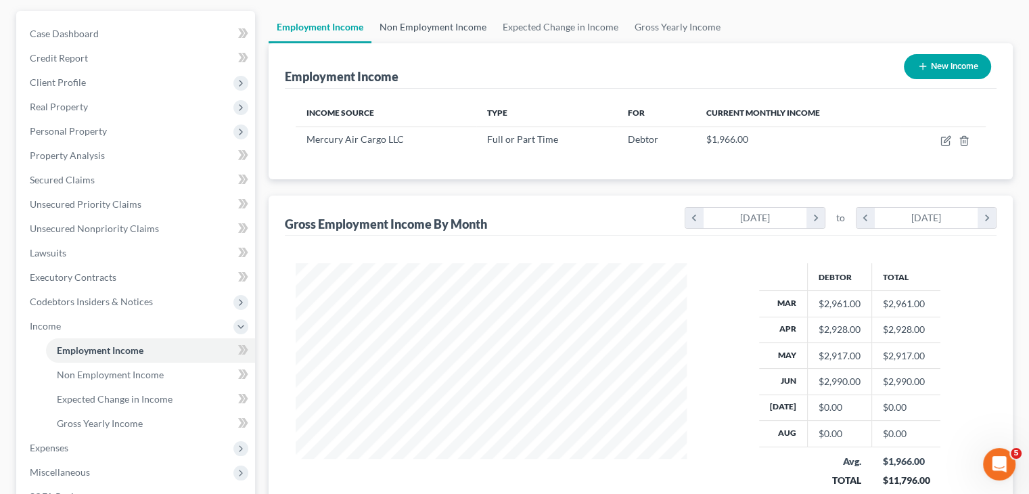
click at [432, 30] on link "Non Employment Income" at bounding box center [433, 27] width 123 height 32
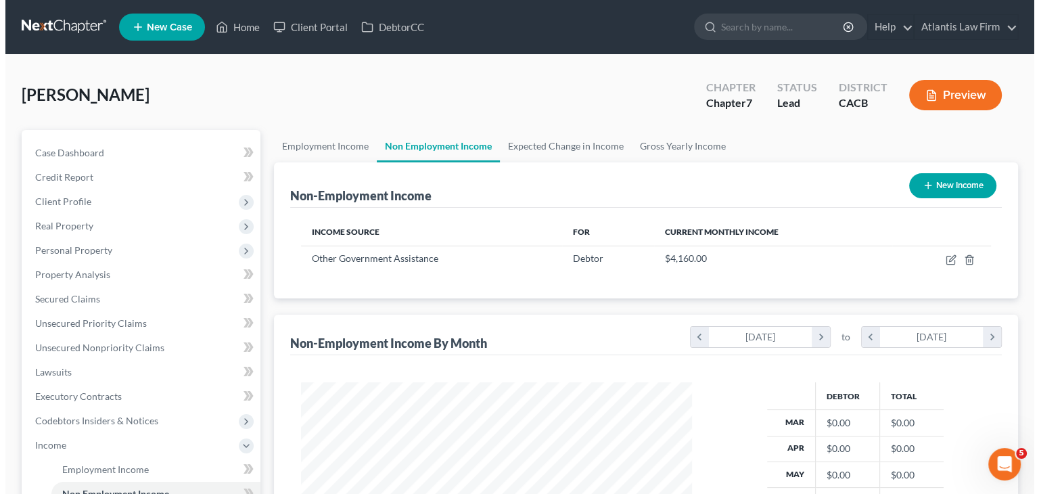
scroll to position [241, 418]
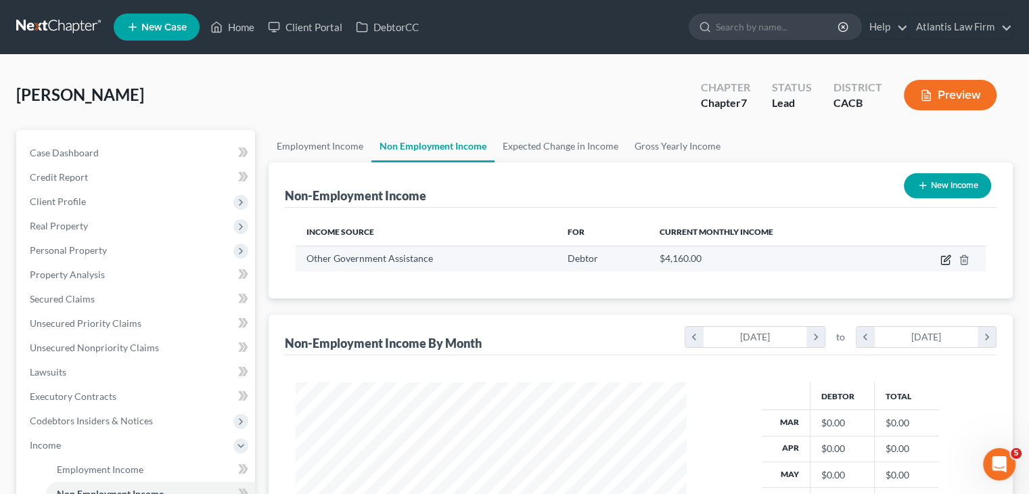
click at [943, 261] on icon "button" at bounding box center [946, 259] width 11 height 11
select select "5"
select select "0"
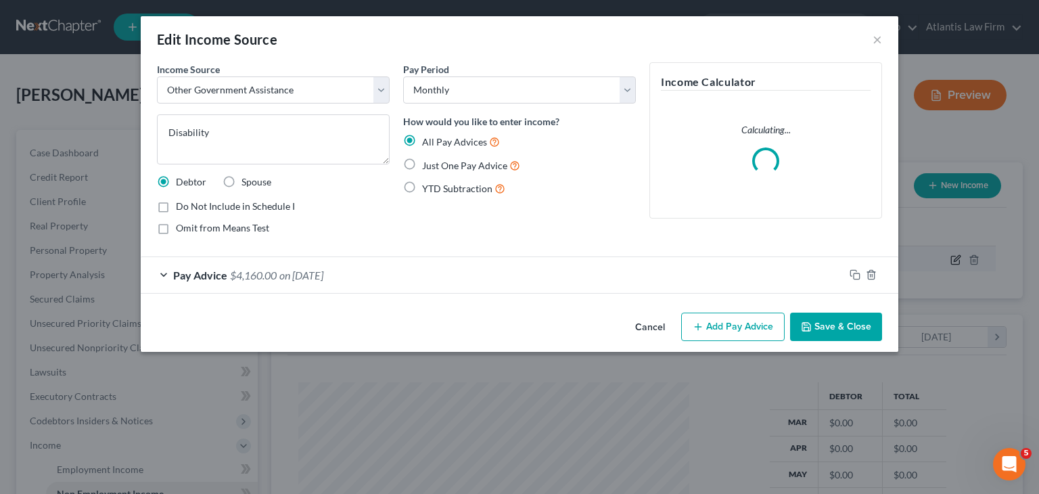
scroll to position [241, 422]
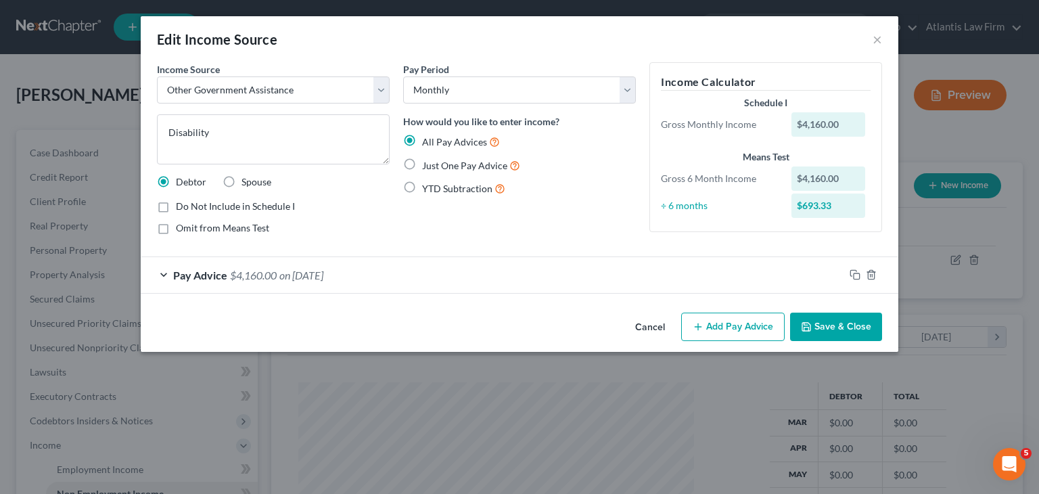
click at [164, 274] on div "Pay Advice $4,160.00 on 08/31/2025" at bounding box center [493, 275] width 704 height 36
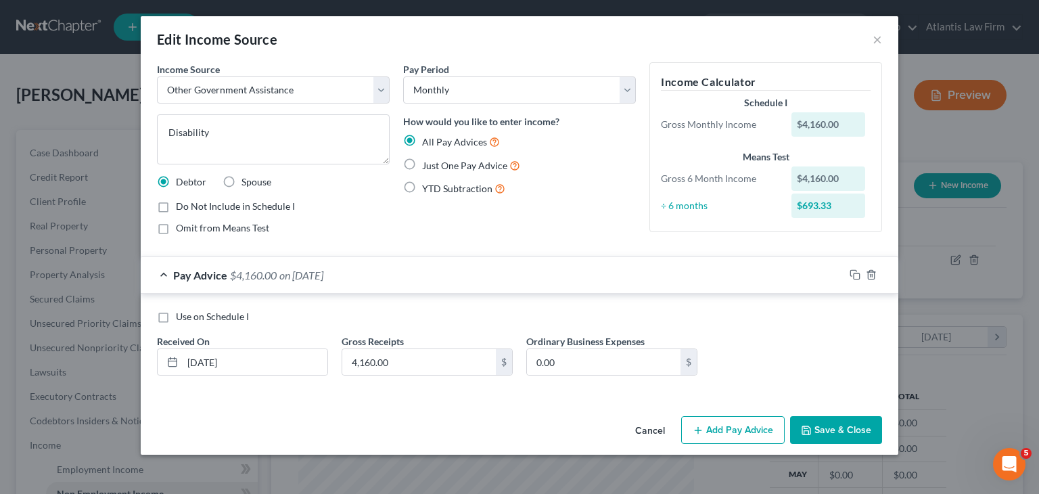
click at [422, 189] on label "YTD Subtraction" at bounding box center [463, 189] width 83 height 16
click at [428, 189] on input "YTD Subtraction" at bounding box center [432, 185] width 9 height 9
radio input "true"
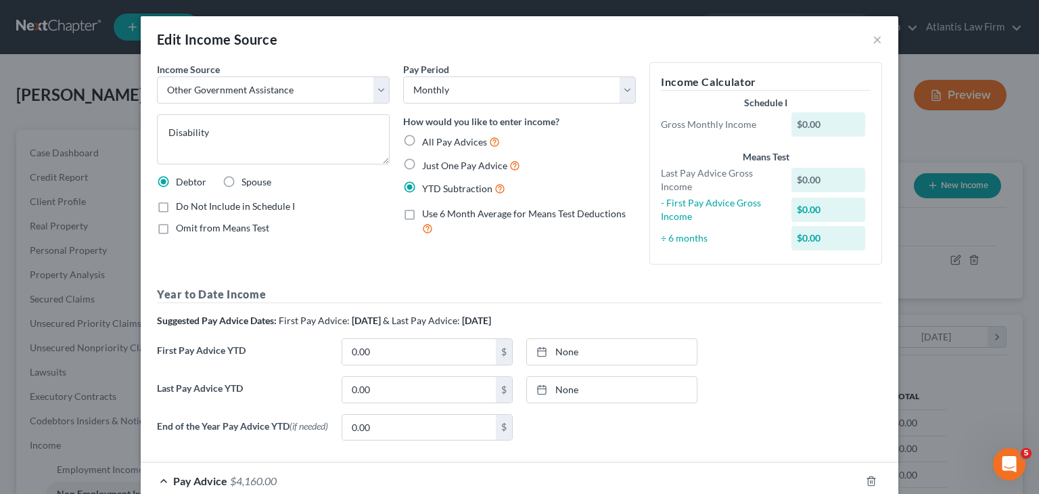
drag, startPoint x: 405, startPoint y: 166, endPoint x: 405, endPoint y: 152, distance: 13.5
click at [422, 166] on label "Just One Pay Advice" at bounding box center [471, 166] width 98 height 16
click at [428, 166] on input "Just One Pay Advice" at bounding box center [432, 162] width 9 height 9
radio input "true"
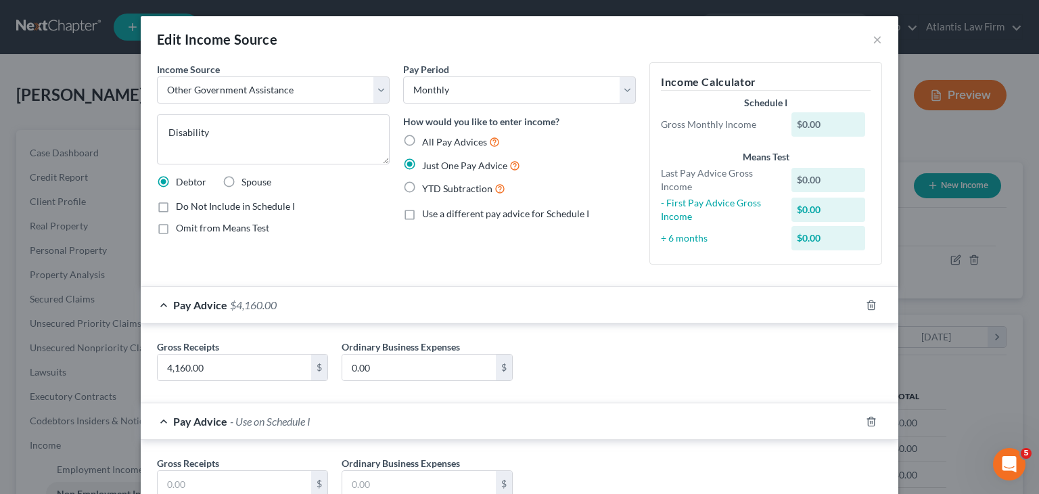
click at [422, 141] on label "All Pay Advices" at bounding box center [461, 142] width 78 height 16
click at [428, 141] on input "All Pay Advices" at bounding box center [432, 138] width 9 height 9
radio input "true"
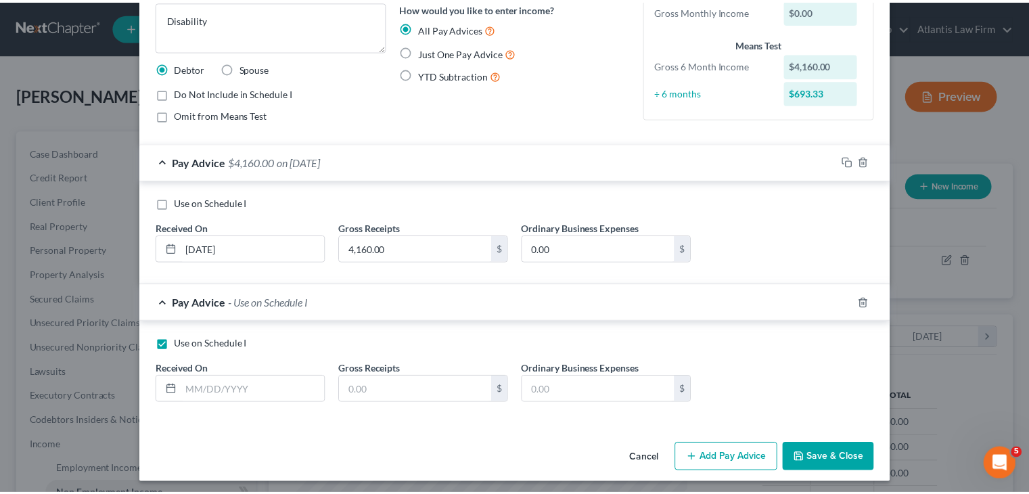
scroll to position [116, 0]
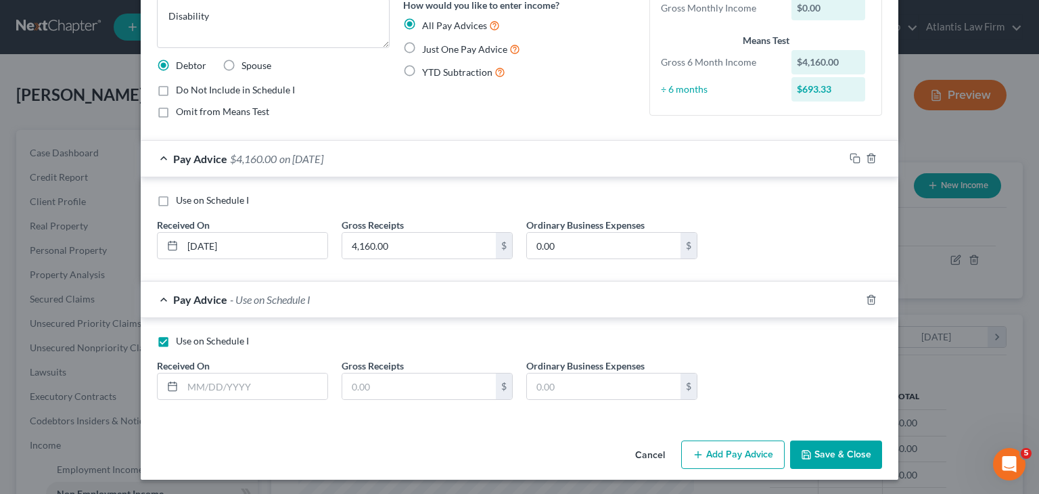
click at [642, 450] on button "Cancel" at bounding box center [650, 455] width 51 height 27
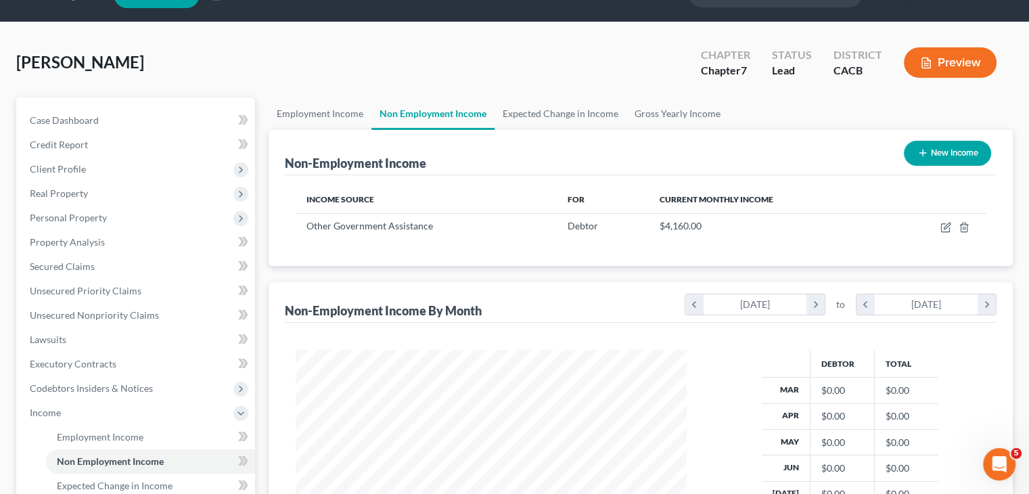
scroll to position [0, 0]
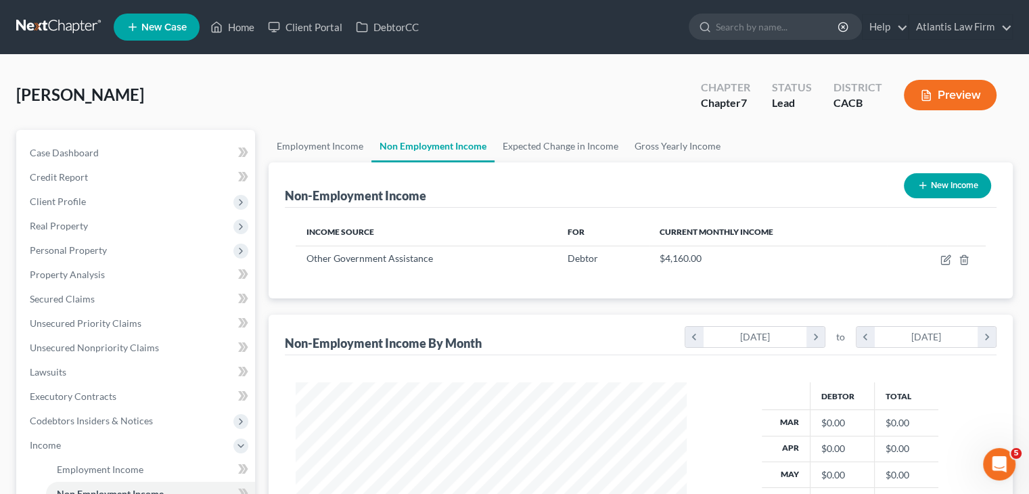
click at [70, 21] on link at bounding box center [59, 27] width 87 height 24
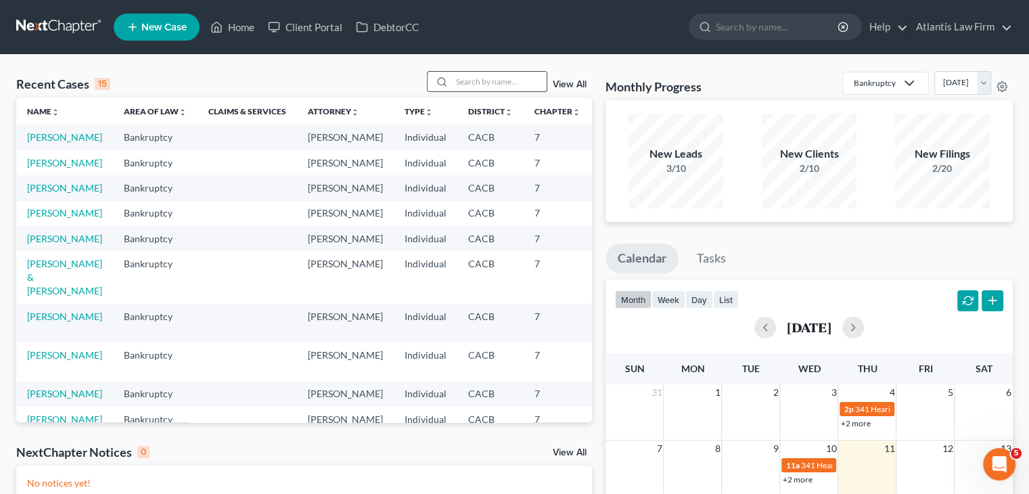
click at [501, 85] on input "search" at bounding box center [499, 82] width 95 height 20
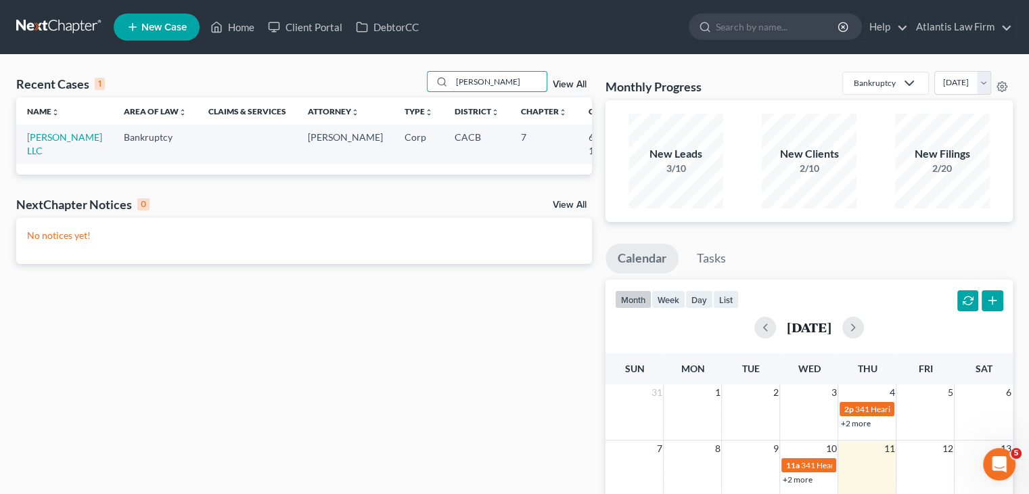
type input "[PERSON_NAME]"
click at [355, 455] on div "Recent Cases 1 [PERSON_NAME] View All Name unfold_more expand_more expand_less …" at bounding box center [303, 406] width 589 height 670
click at [63, 20] on link at bounding box center [59, 27] width 87 height 24
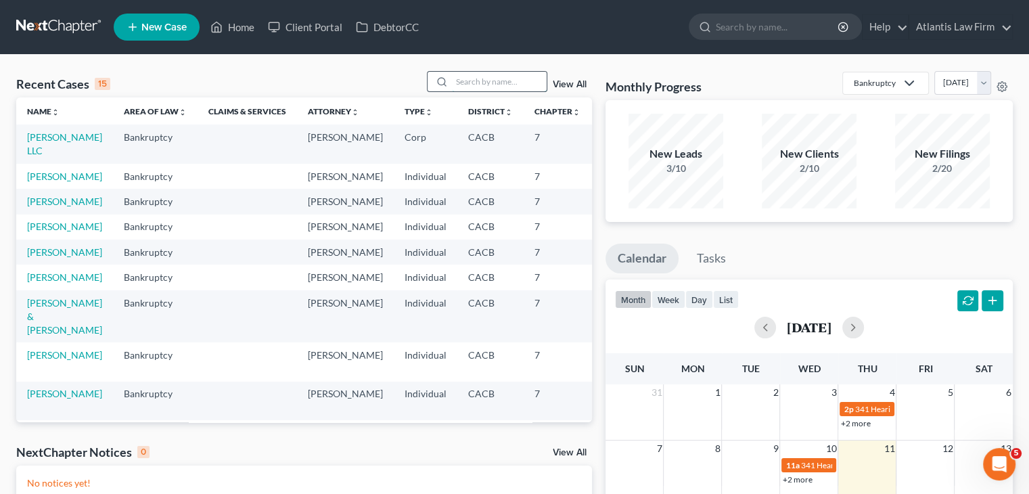
click at [496, 83] on input "search" at bounding box center [499, 82] width 95 height 20
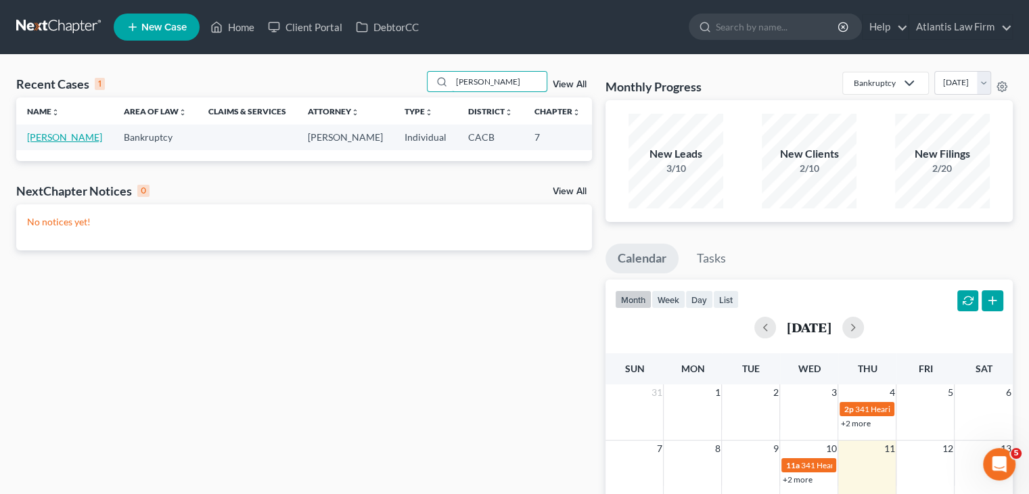
type input "eriksen"
click at [32, 143] on link "Eriksen, Roy" at bounding box center [64, 137] width 75 height 12
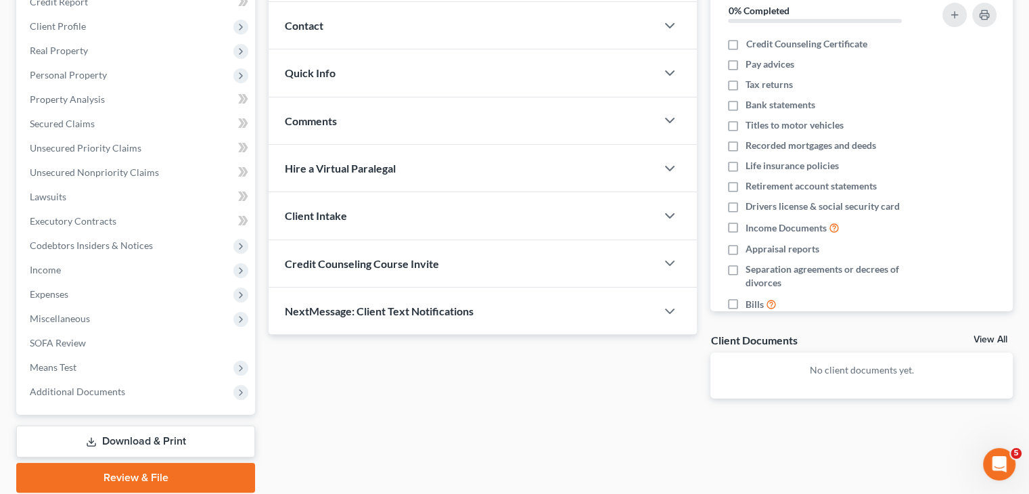
scroll to position [225, 0]
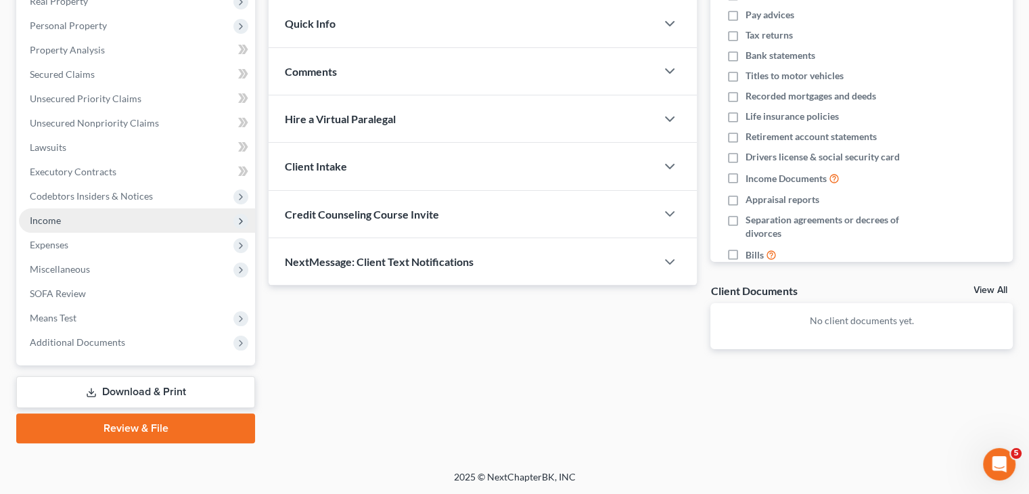
click at [97, 219] on span "Income" at bounding box center [137, 220] width 236 height 24
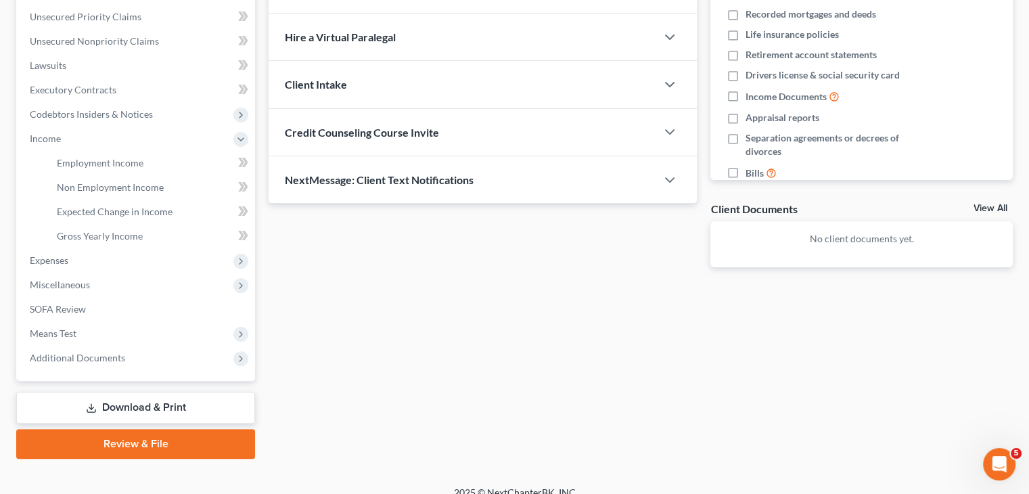
scroll to position [322, 0]
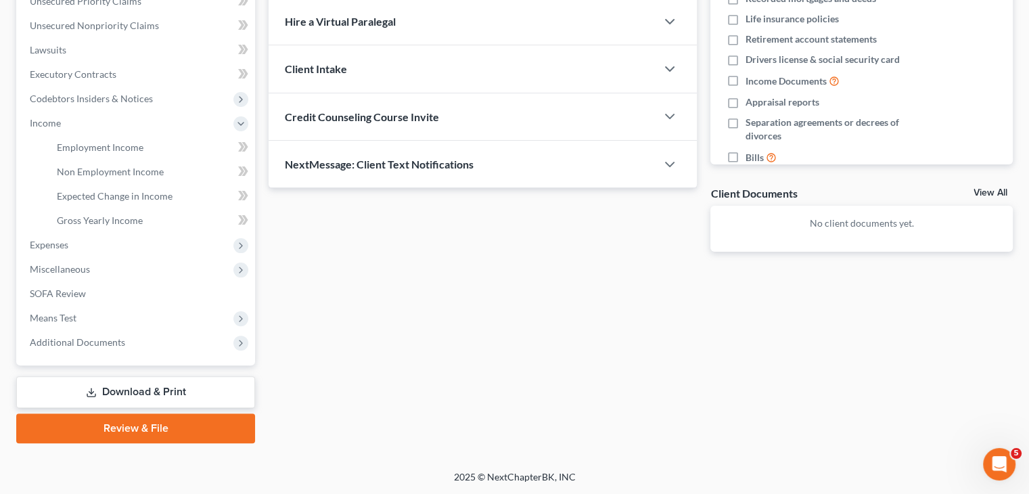
click at [972, 370] on div "Updates & News × California Central District Notes: Take a look at NextChapter'…" at bounding box center [641, 125] width 758 height 635
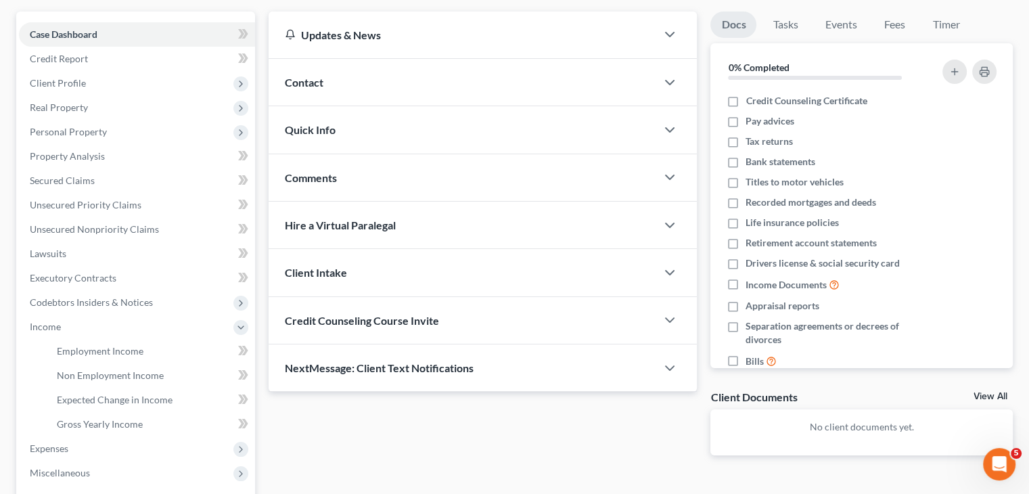
scroll to position [125, 0]
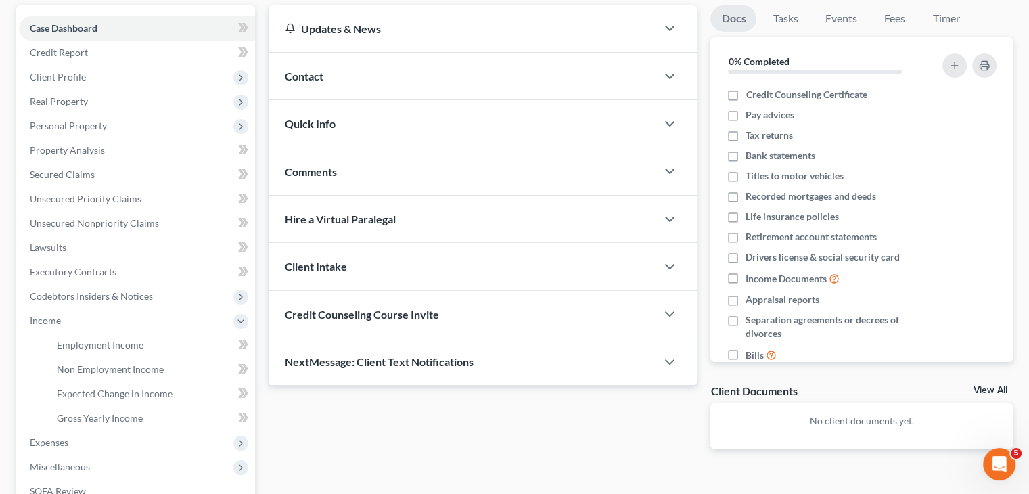
click at [455, 250] on div "Client Intake" at bounding box center [463, 266] width 388 height 47
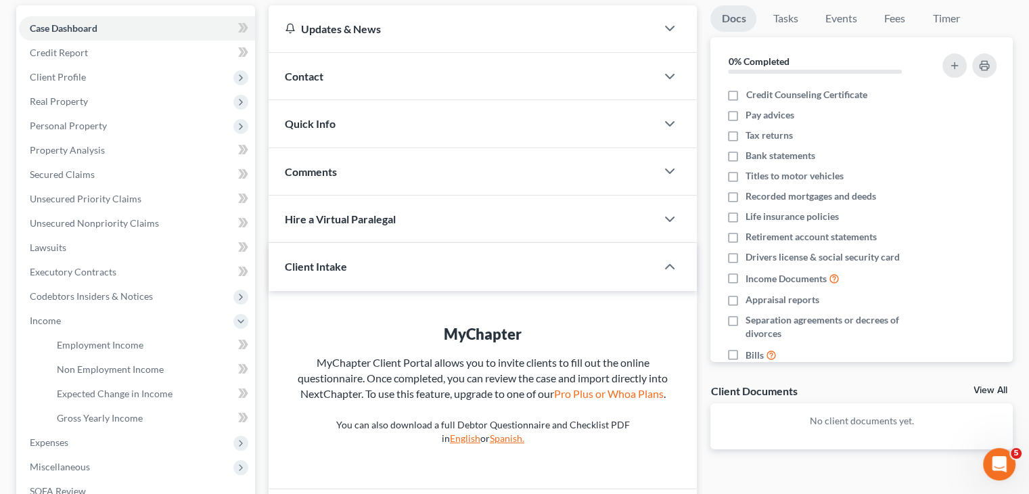
click at [956, 374] on div "Docs Tasks Events Fees Timer 0% Completed Nothing here yet! Credit Counseling C…" at bounding box center [862, 294] width 316 height 579
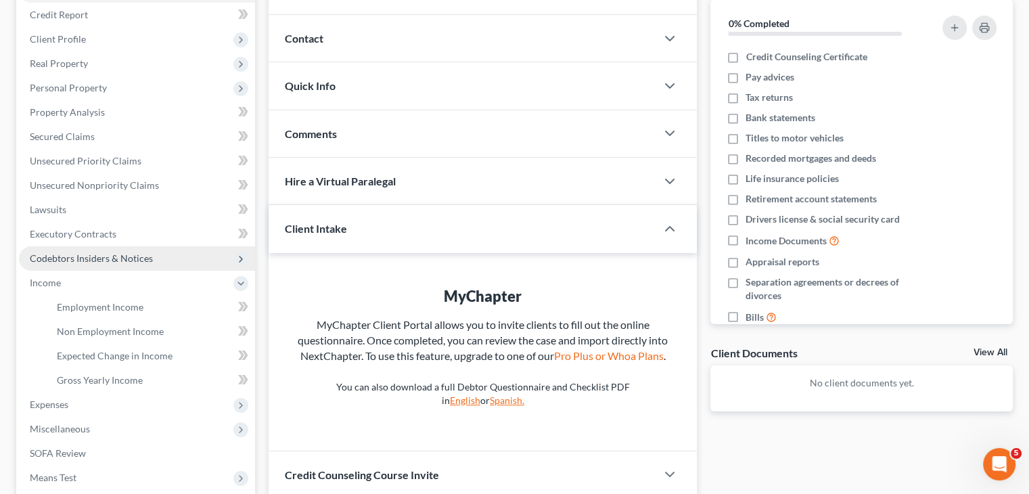
scroll to position [164, 0]
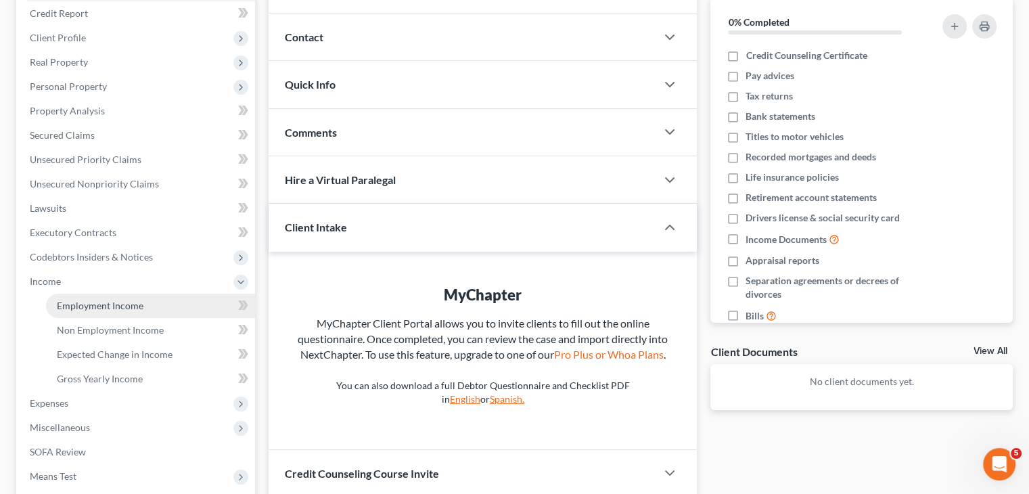
click at [57, 309] on span "Employment Income" at bounding box center [100, 306] width 87 height 12
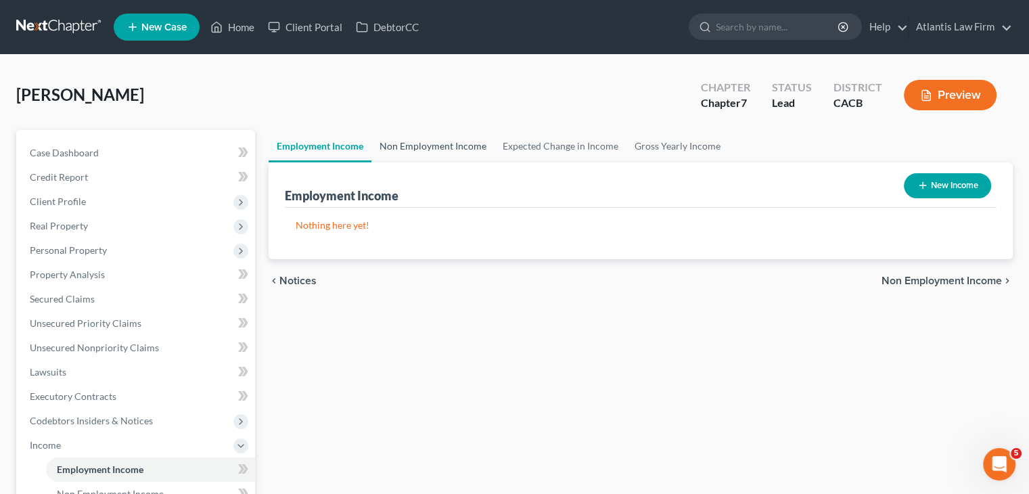
click at [422, 150] on link "Non Employment Income" at bounding box center [433, 146] width 123 height 32
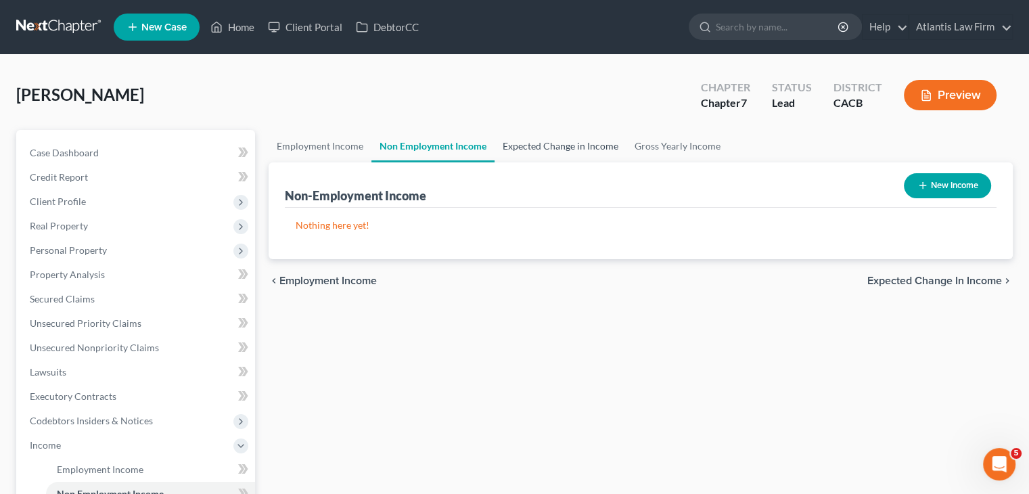
click at [520, 150] on link "Expected Change in Income" at bounding box center [561, 146] width 132 height 32
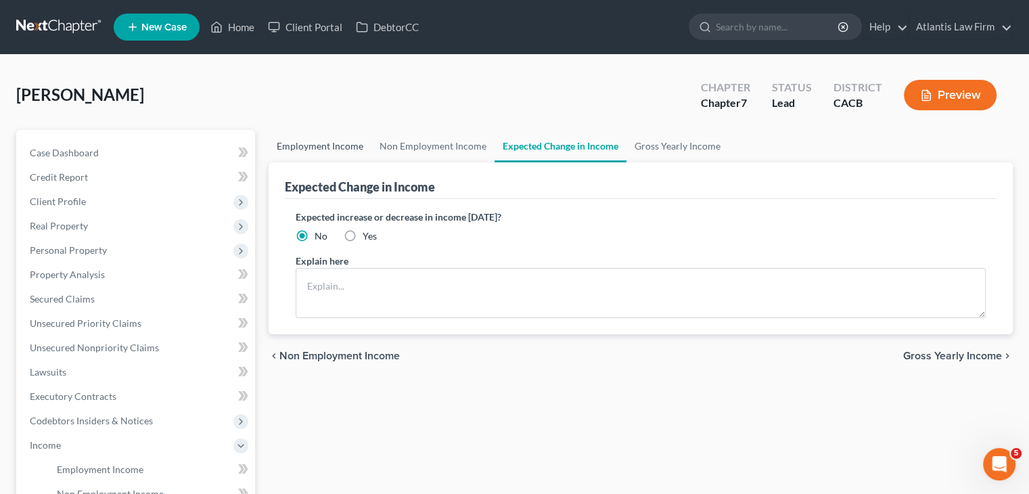
click at [343, 147] on link "Employment Income" at bounding box center [320, 146] width 103 height 32
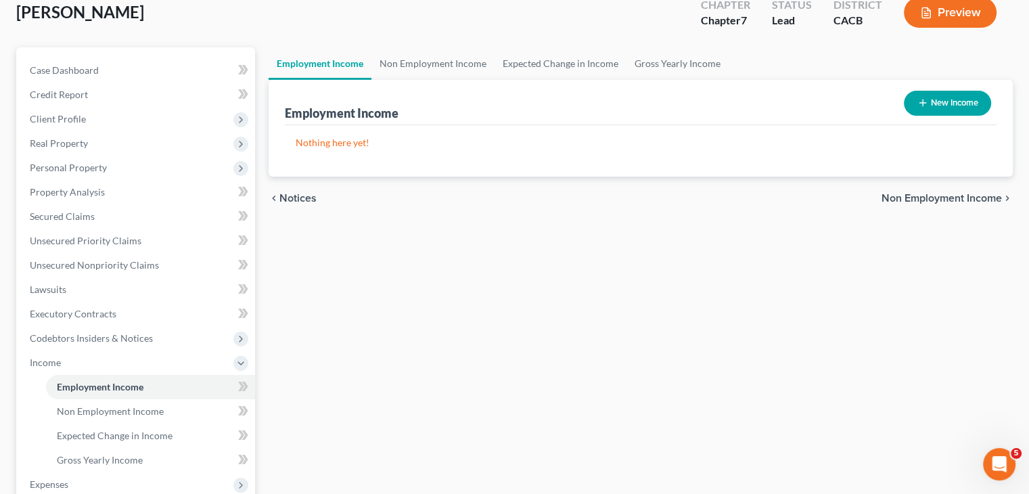
scroll to position [108, 0]
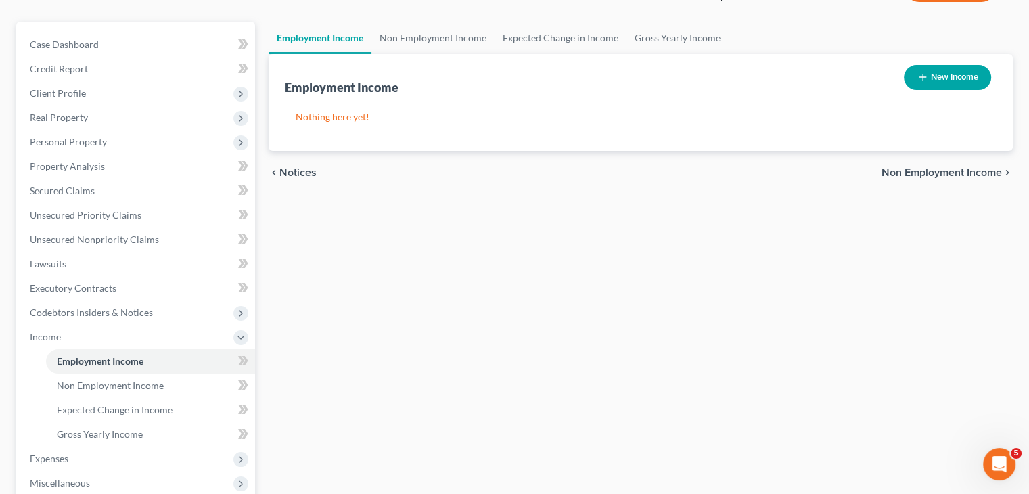
click at [958, 236] on div "Employment Income Non Employment Income Expected Change in Income Gross Yearly …" at bounding box center [641, 339] width 758 height 635
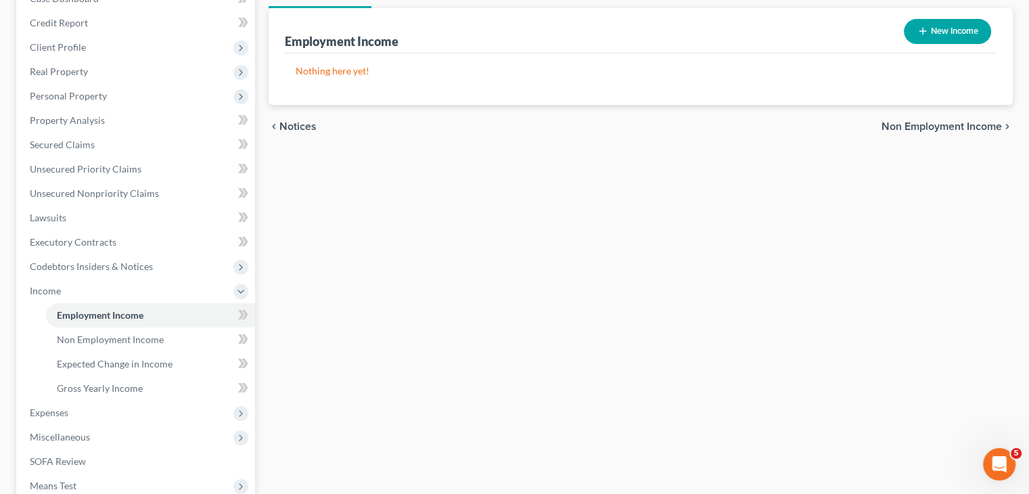
scroll to position [156, 0]
